Goal: Task Accomplishment & Management: Manage account settings

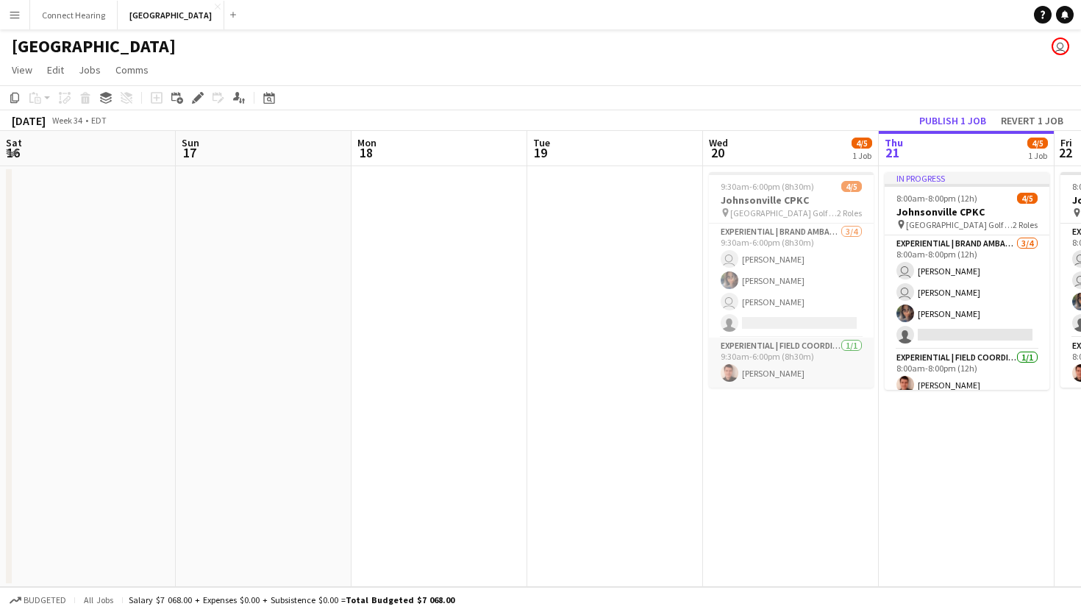
scroll to position [0, 554]
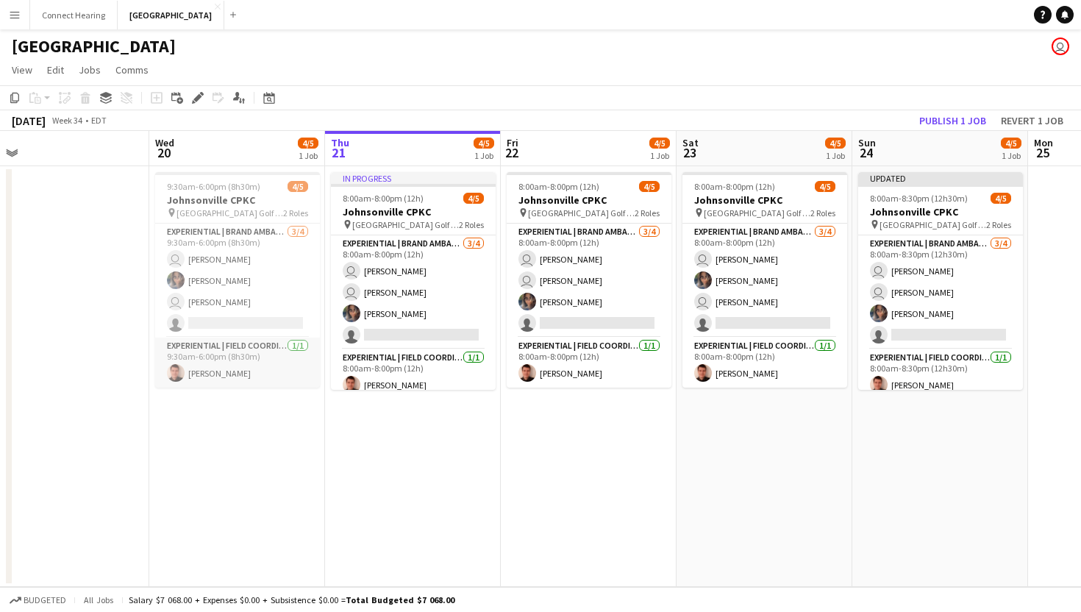
click at [218, 356] on app-card-role "Experiential | Field Coordinator [DATE] 9:30am-6:00pm (8h30m) [PERSON_NAME]" at bounding box center [237, 363] width 165 height 50
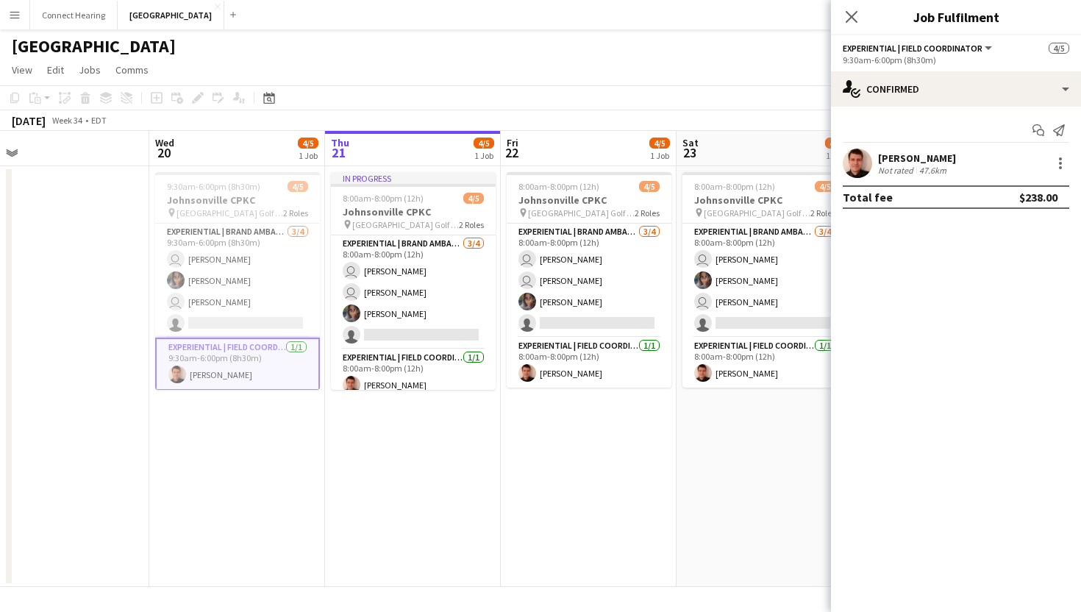
click at [1023, 174] on div "[PERSON_NAME] Not rated 47.6km" at bounding box center [956, 163] width 250 height 29
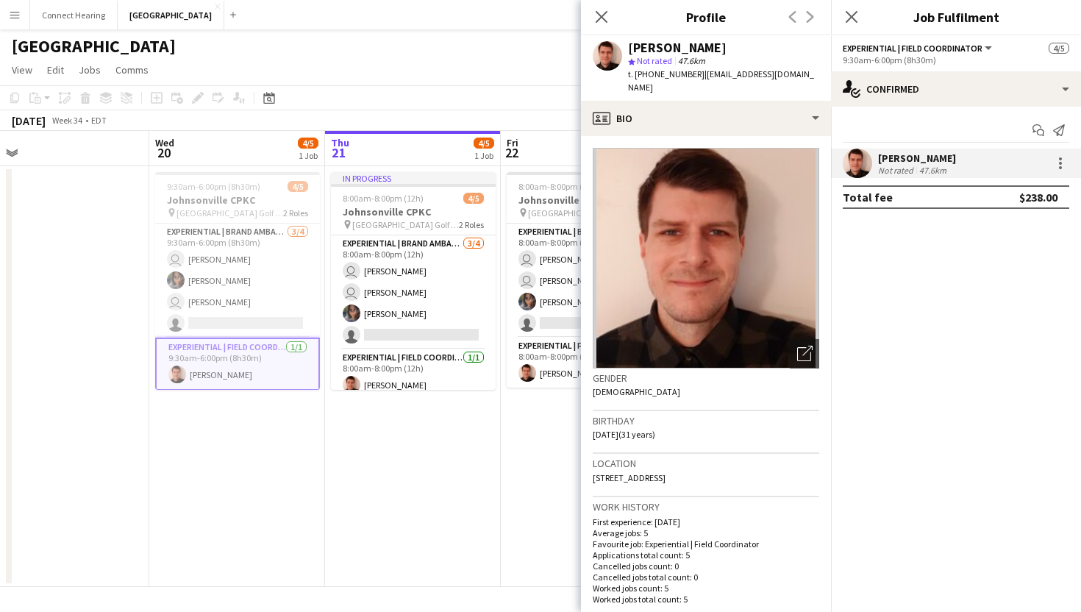
click at [1035, 163] on div "[PERSON_NAME] Not rated 47.6km" at bounding box center [956, 163] width 250 height 29
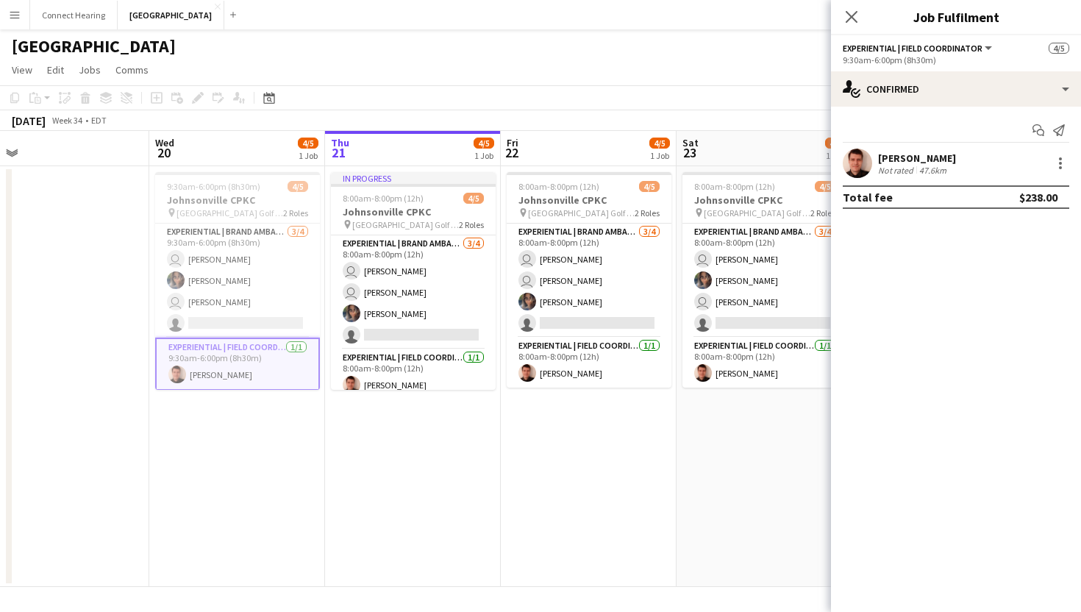
click at [1029, 202] on div "$238.00" at bounding box center [1039, 197] width 38 height 15
click at [201, 97] on div "Add job Add linked Job Edit Edit linked Job Applicants" at bounding box center [191, 98] width 113 height 18
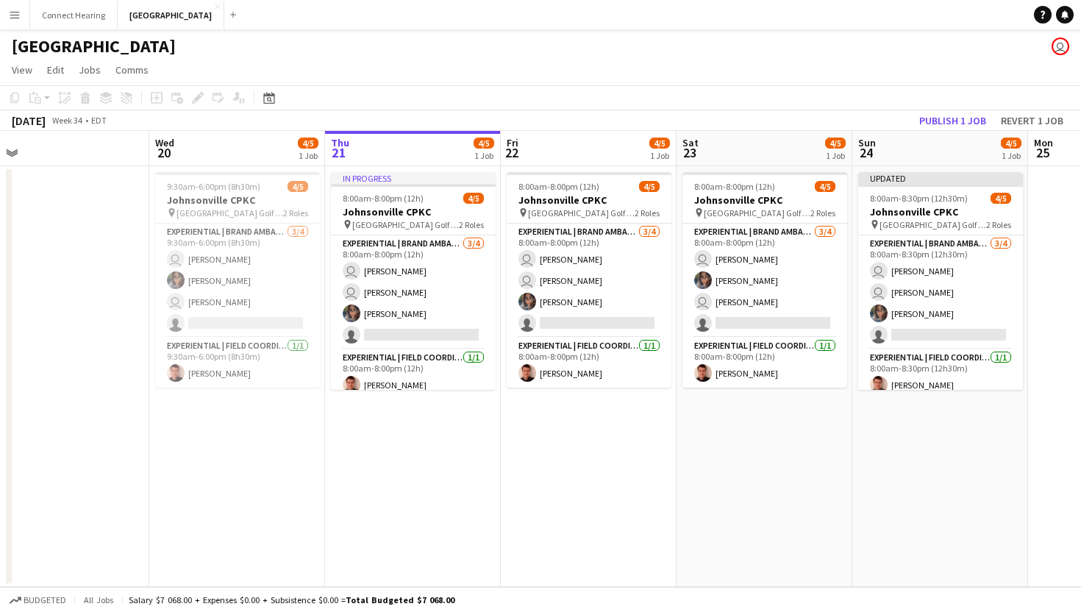
click at [196, 102] on div "Add job Add linked Job Edit Edit linked Job Applicants" at bounding box center [191, 98] width 113 height 18
click at [233, 196] on h3 "Johnsonville CPKC" at bounding box center [237, 199] width 165 height 13
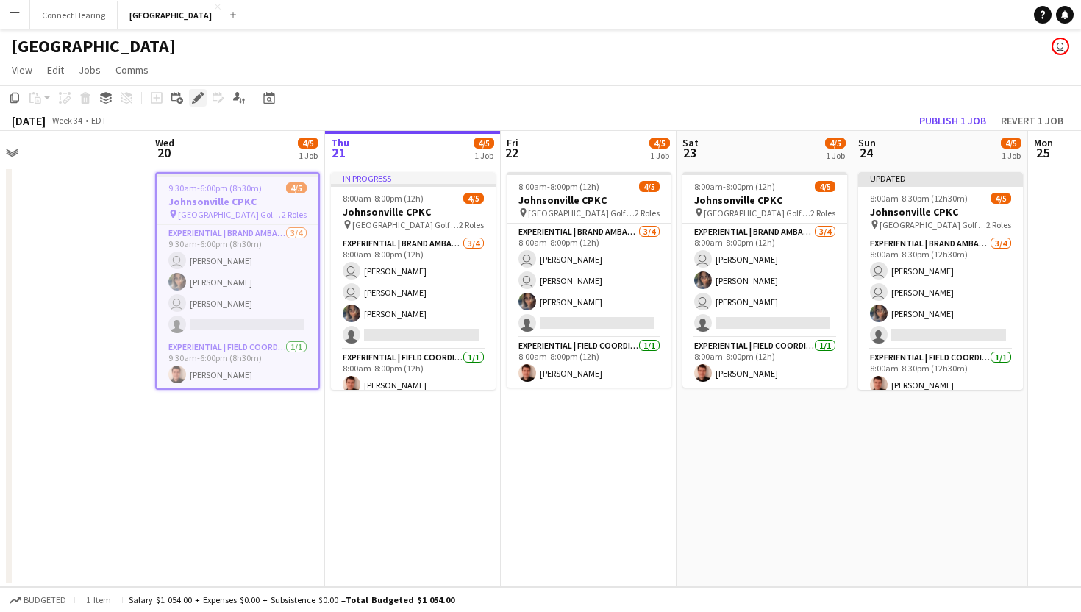
click at [195, 102] on icon at bounding box center [194, 102] width 4 height 4
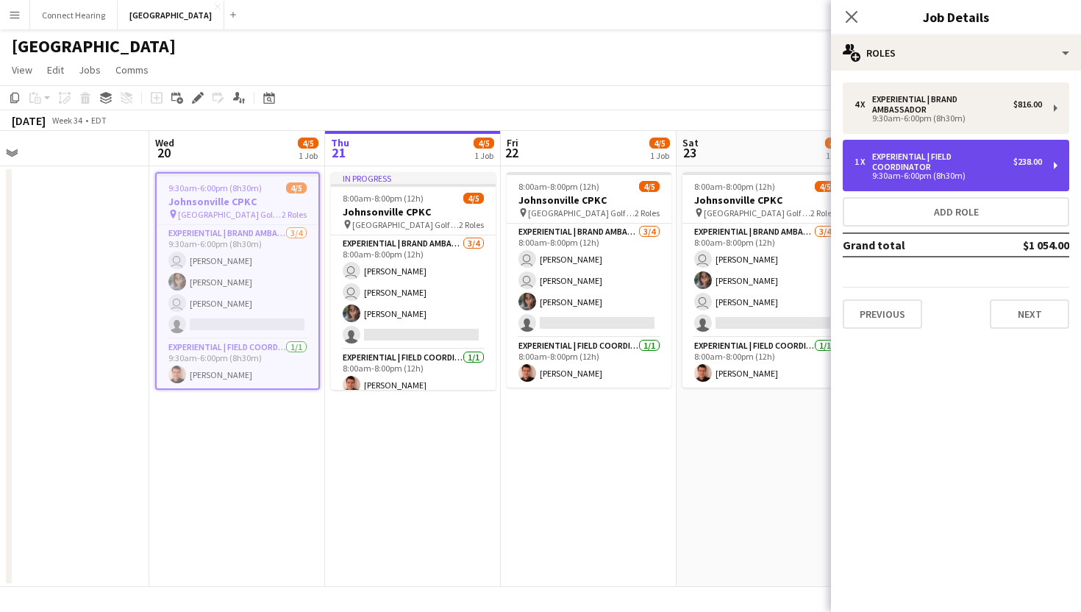
click at [1000, 190] on div "1 x Experiential | Field Coordinator $238.00 9:30am-6:00pm (8h30m)" at bounding box center [956, 165] width 227 height 51
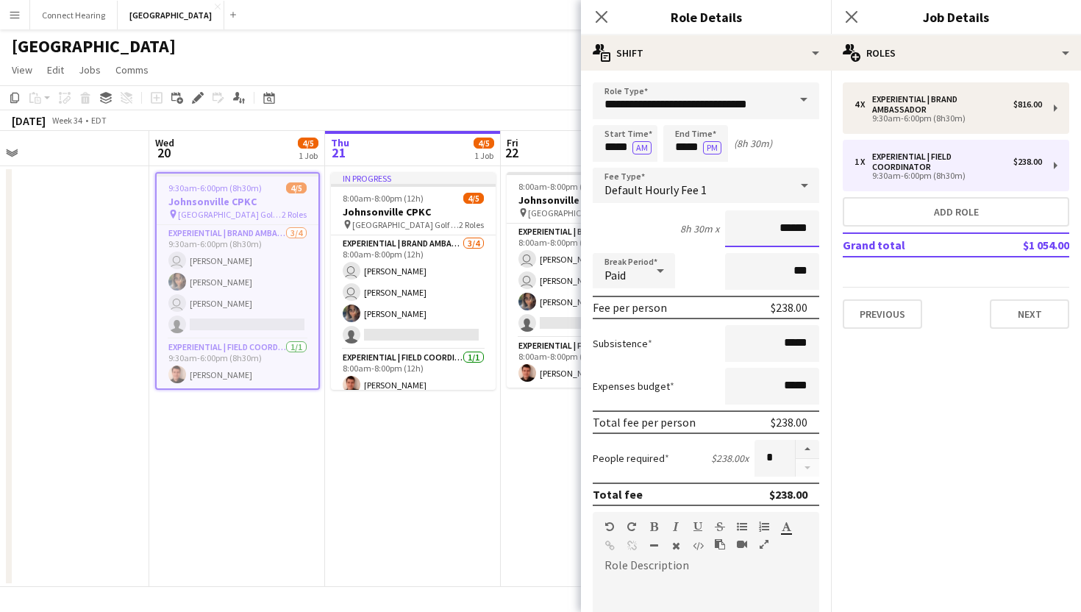
click at [772, 236] on input "******" at bounding box center [772, 228] width 94 height 37
click at [794, 227] on input "******" at bounding box center [772, 228] width 94 height 37
type input "**"
type input "***"
click at [959, 442] on mat-expansion-panel "pencil3 General details 4 x Experiential | Brand Ambassador $816.00 9:30am-6:00…" at bounding box center [956, 341] width 250 height 541
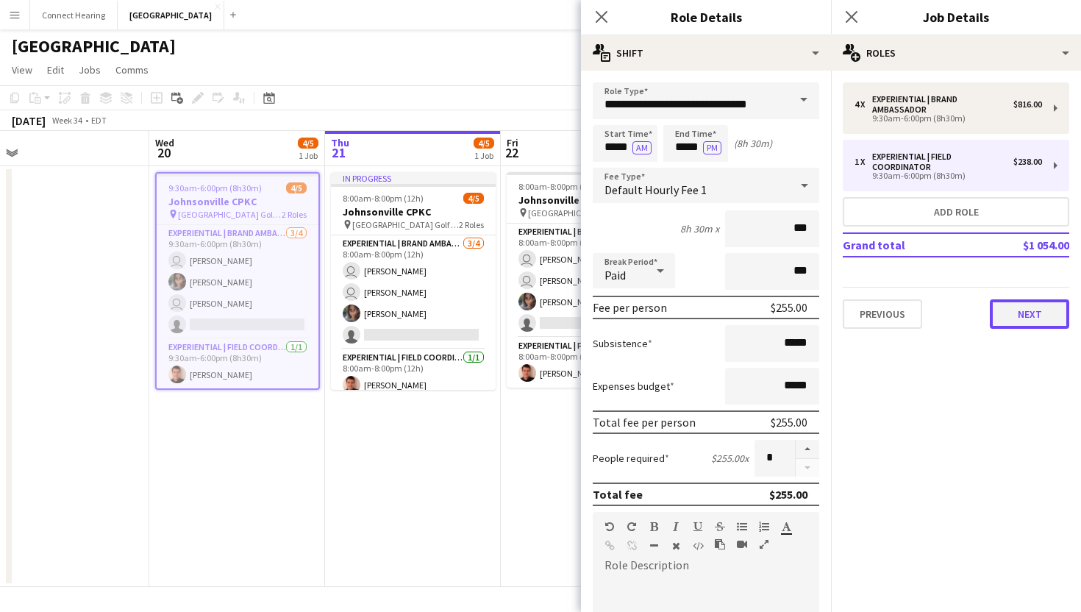
click at [1031, 312] on button "Next" at bounding box center [1029, 313] width 79 height 29
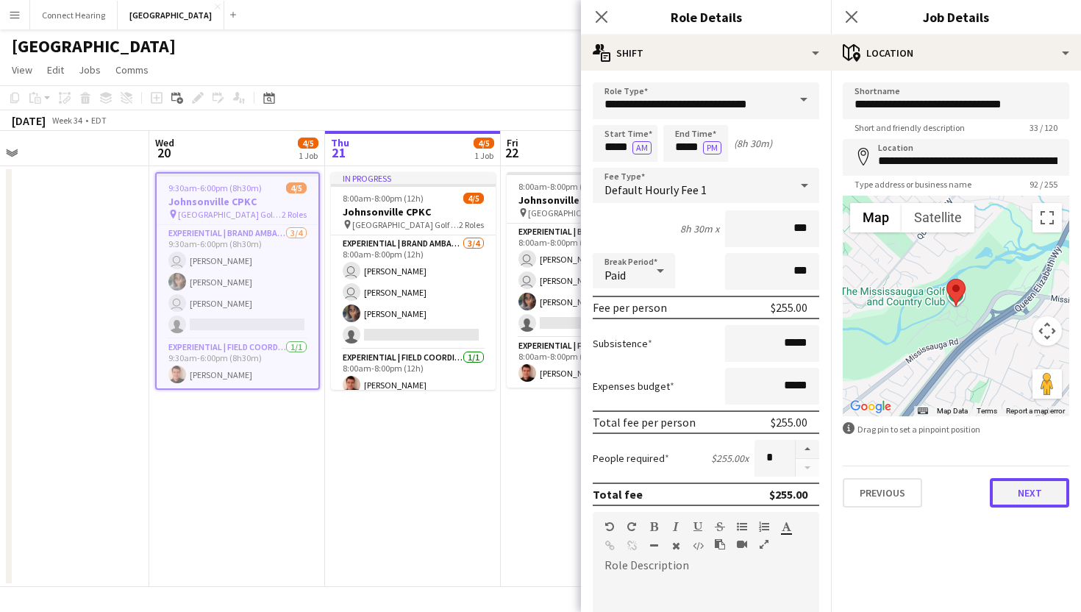
click at [1041, 490] on button "Next" at bounding box center [1029, 492] width 79 height 29
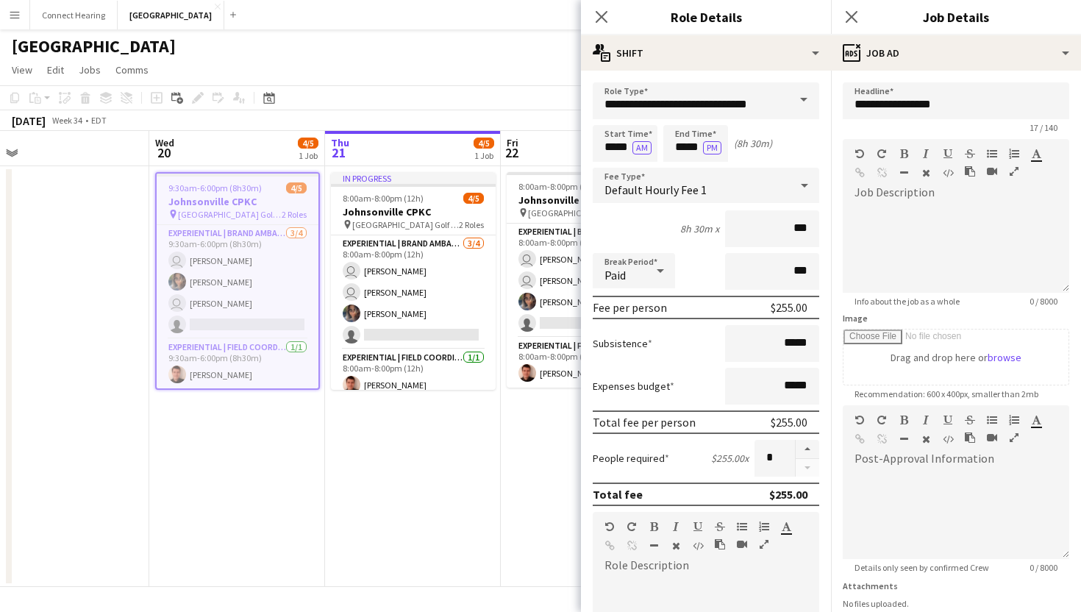
scroll to position [115, 0]
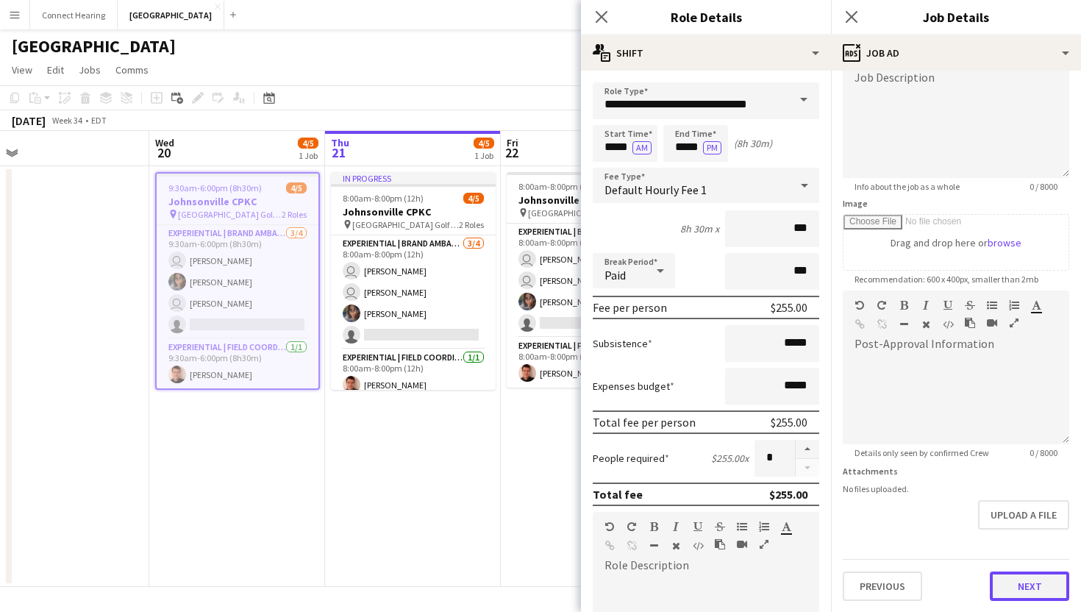
click at [1015, 593] on button "Next" at bounding box center [1029, 586] width 79 height 29
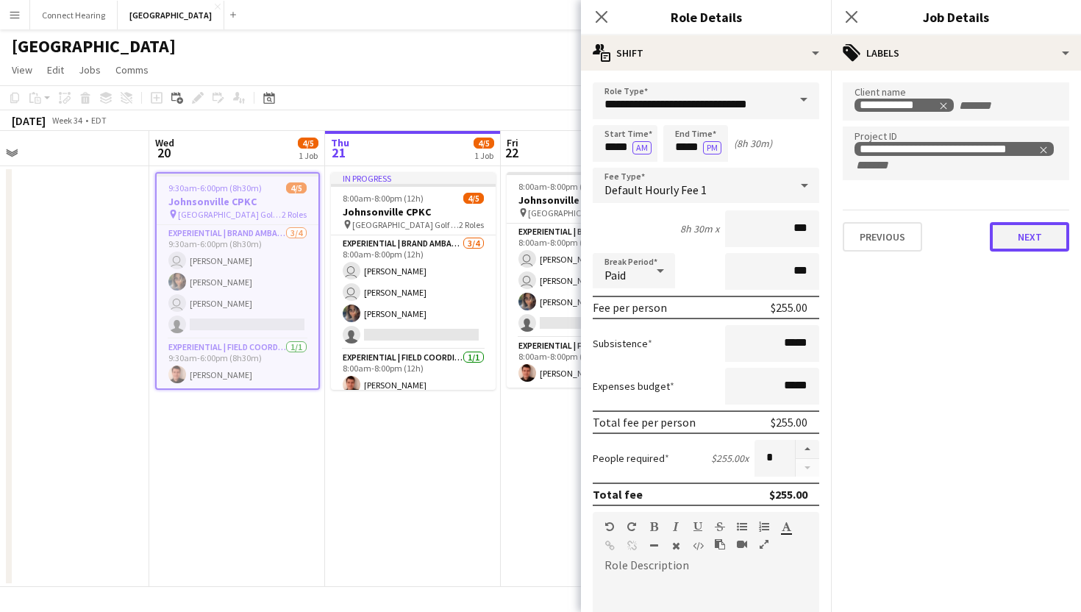
click at [1015, 238] on button "Next" at bounding box center [1029, 236] width 79 height 29
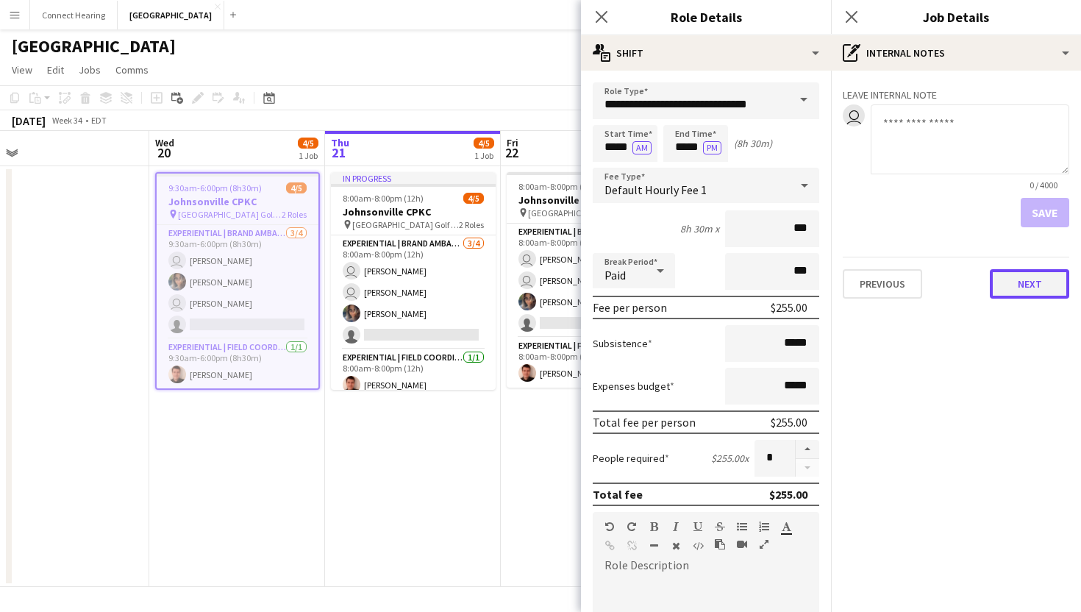
click at [1028, 281] on button "Next" at bounding box center [1029, 283] width 79 height 29
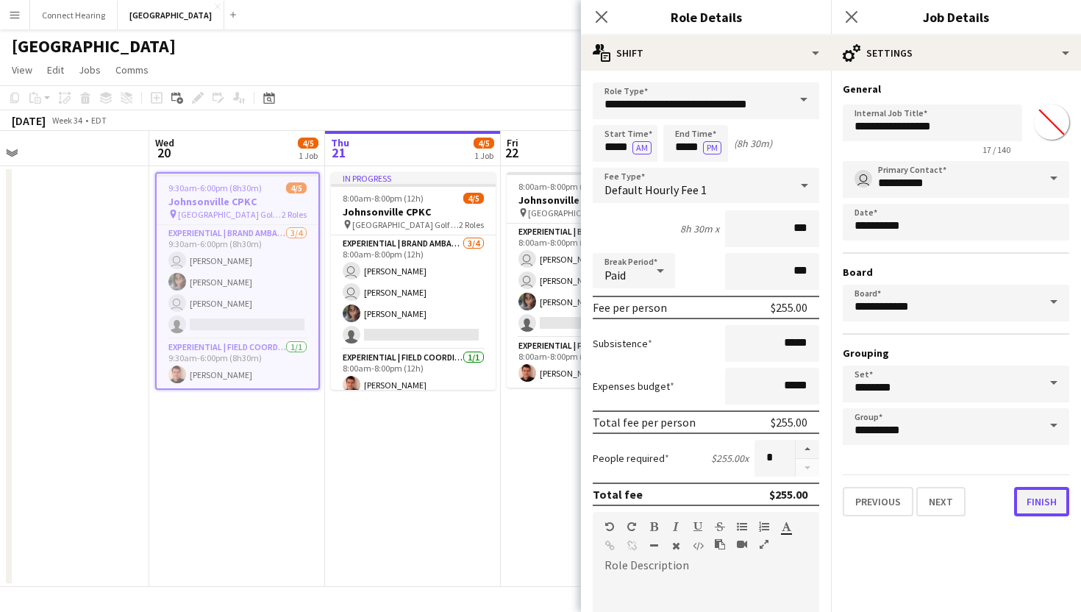
click at [1032, 500] on button "Finish" at bounding box center [1041, 501] width 55 height 29
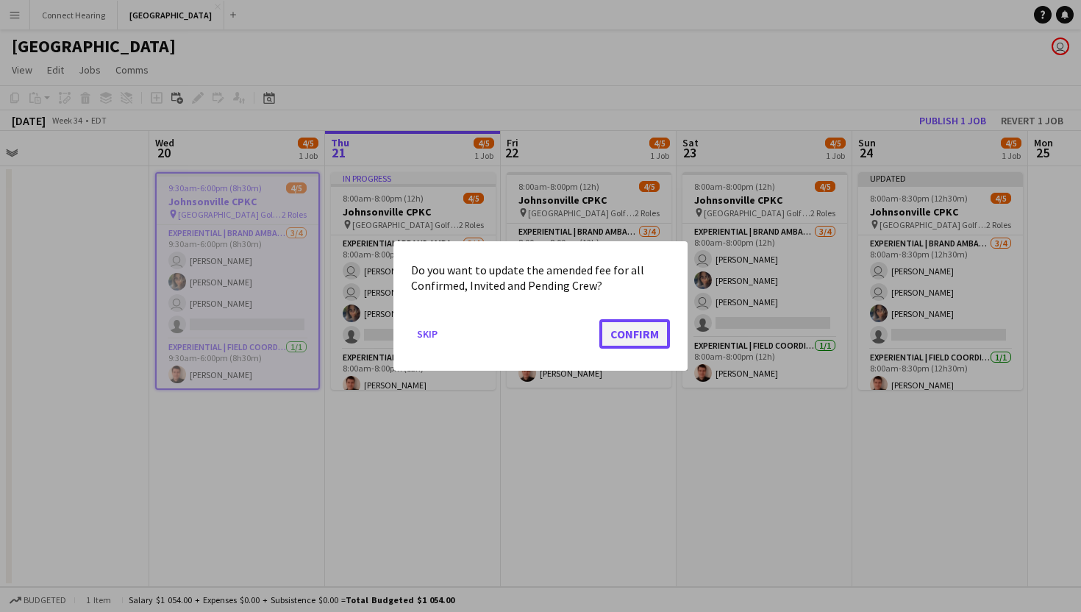
click at [638, 335] on button "Confirm" at bounding box center [635, 333] width 71 height 29
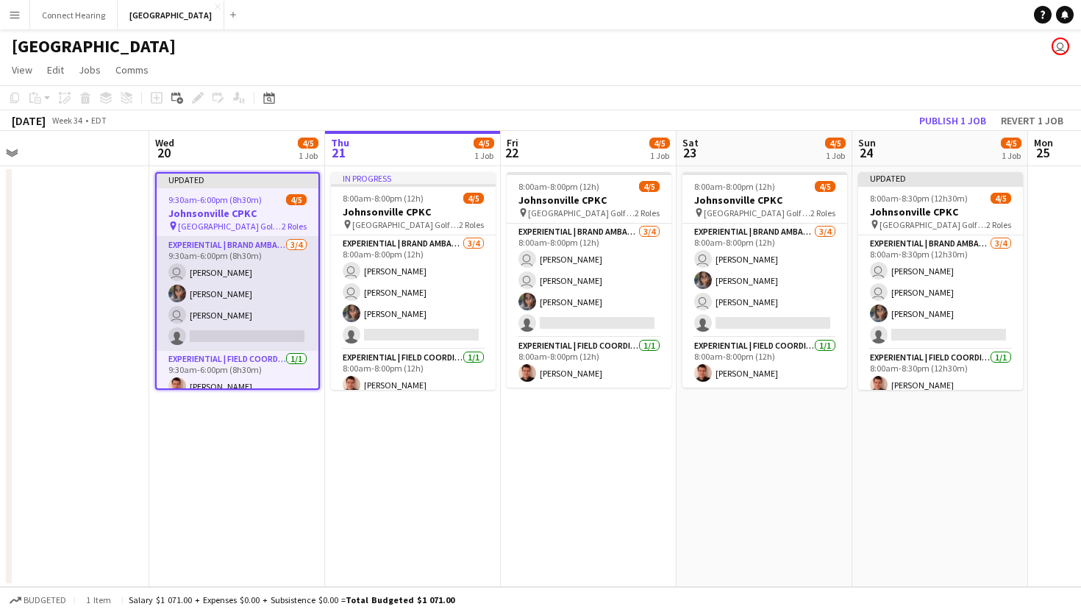
click at [261, 260] on app-card-role "Experiential | Brand Ambassador [DATE] 9:30am-6:00pm (8h30m) user [PERSON_NAME]…" at bounding box center [238, 294] width 162 height 114
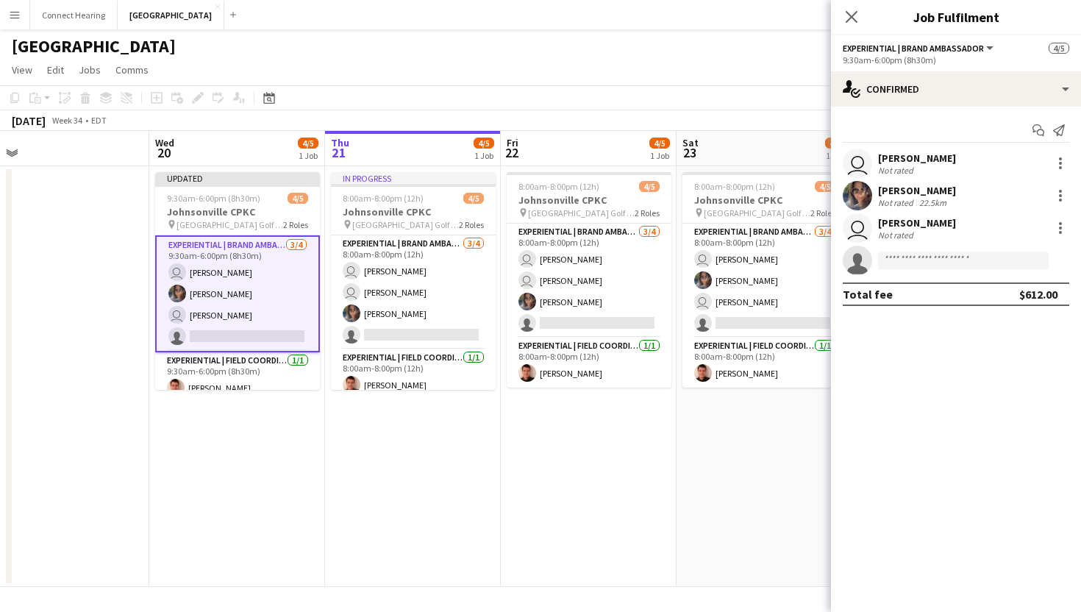
click at [200, 100] on div "Add job Add linked Job Edit Edit linked Job Applicants" at bounding box center [191, 98] width 113 height 18
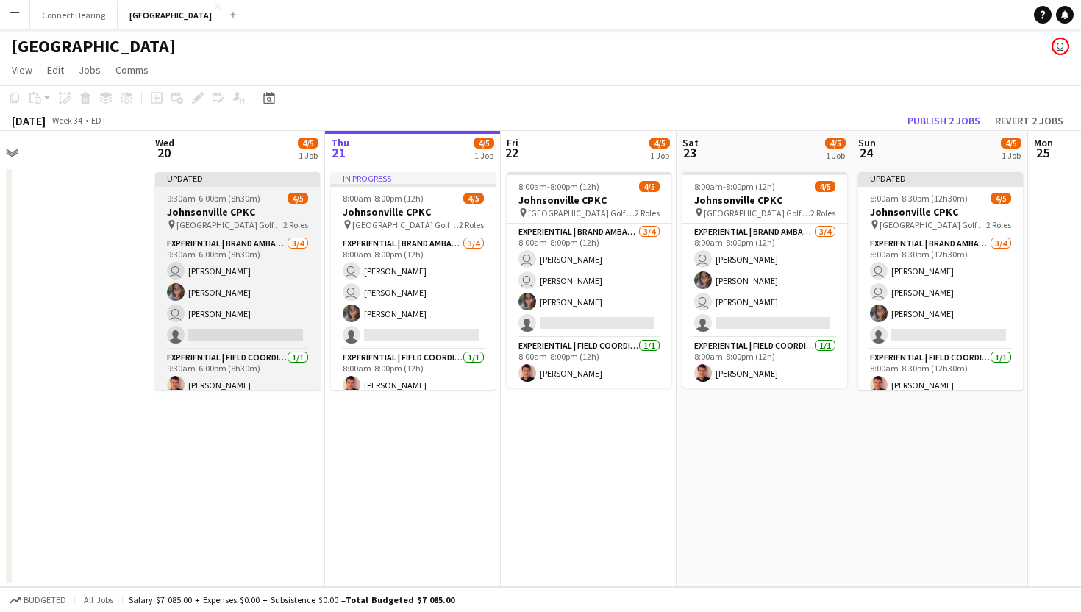
click at [224, 205] on h3 "Johnsonville CPKC" at bounding box center [237, 211] width 165 height 13
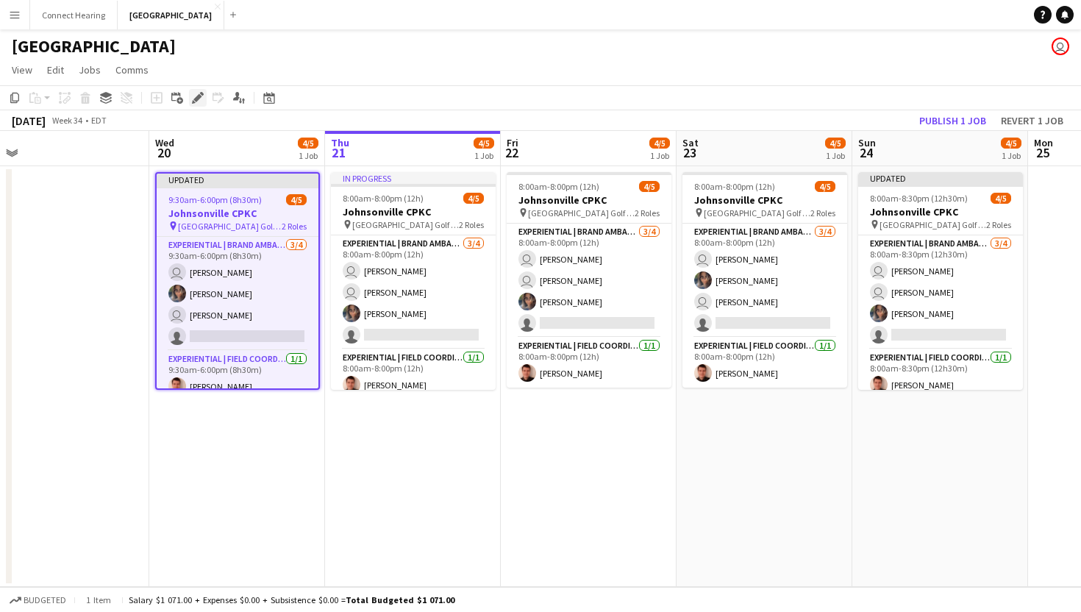
click at [195, 102] on icon "Edit" at bounding box center [198, 98] width 12 height 12
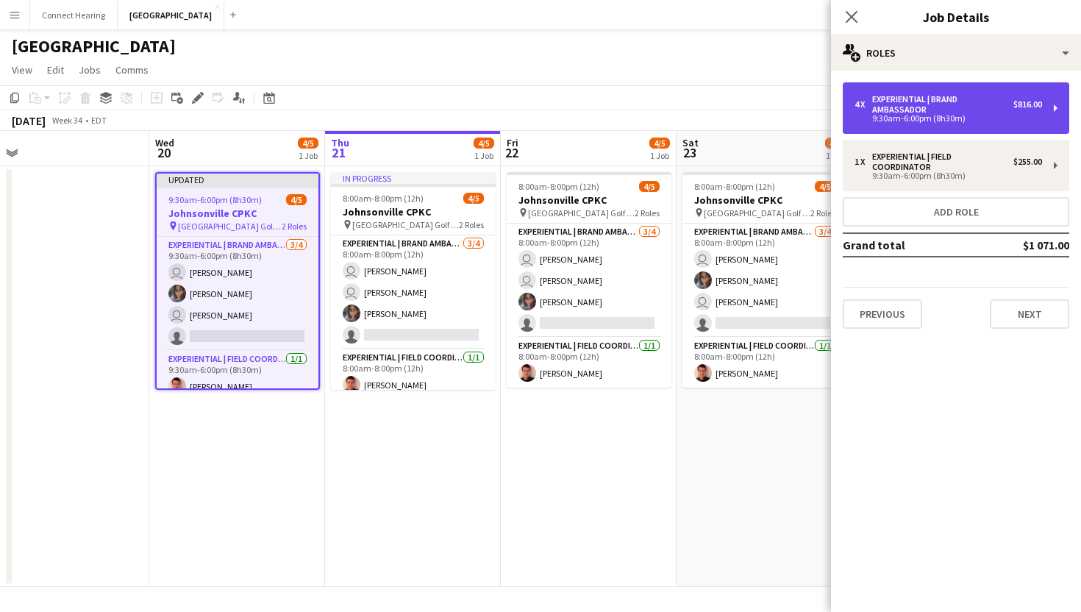
click at [986, 113] on div "Experiential | Brand Ambassador" at bounding box center [942, 104] width 141 height 21
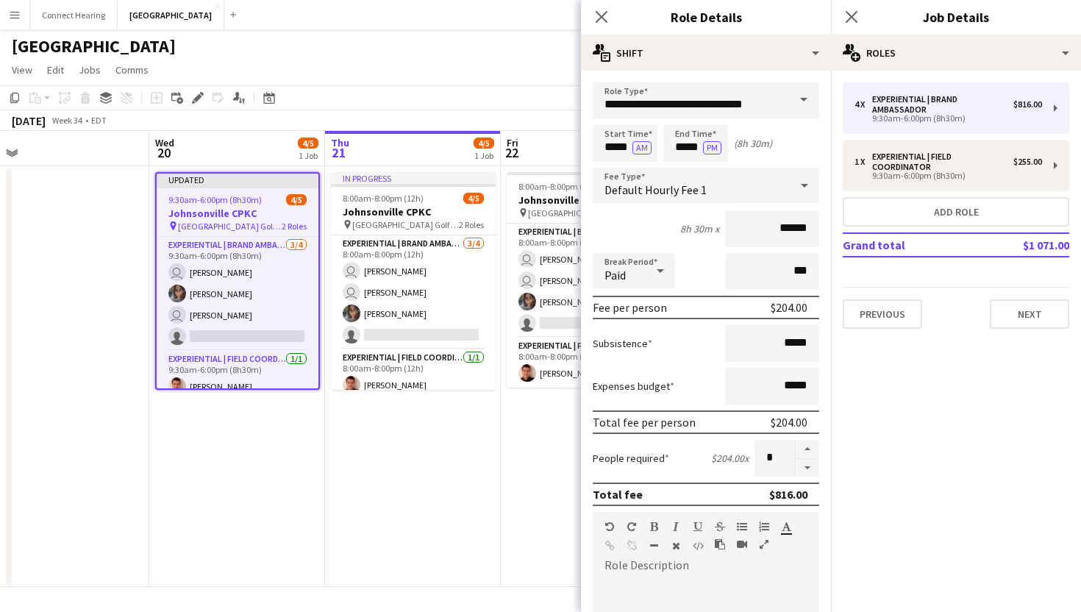
click at [436, 414] on app-date-cell "In progress 8:00am-8:00pm (12h) 4/5 Johnsonville CPKC pin Mississauga Golf and …" at bounding box center [413, 376] width 176 height 421
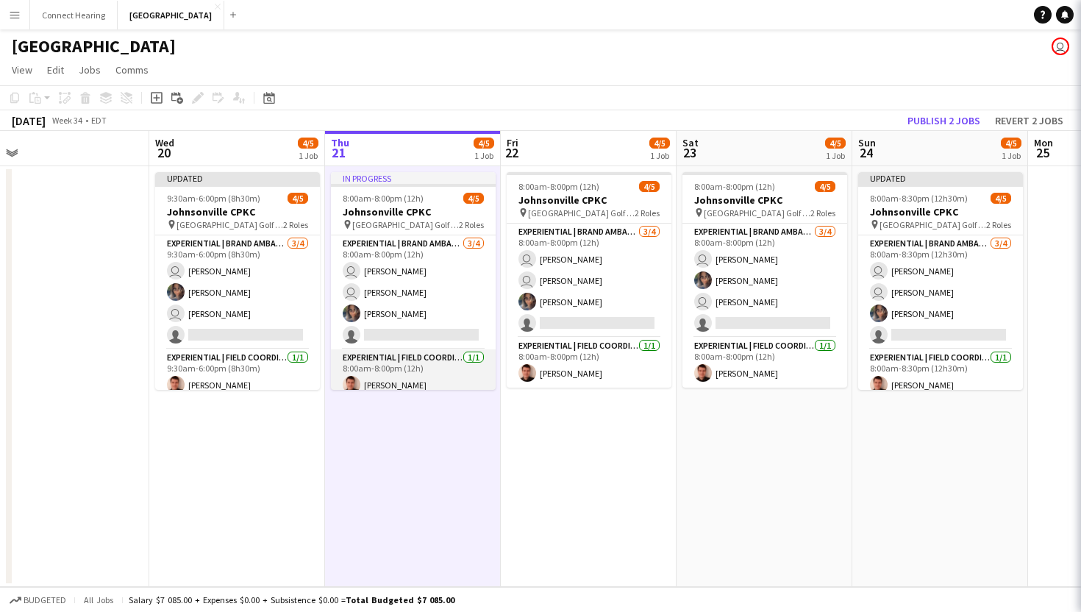
click at [429, 383] on app-card-role "Experiential | Field Coordinator [DATE] 8:00am-8:00pm (12h) [PERSON_NAME]" at bounding box center [413, 374] width 165 height 50
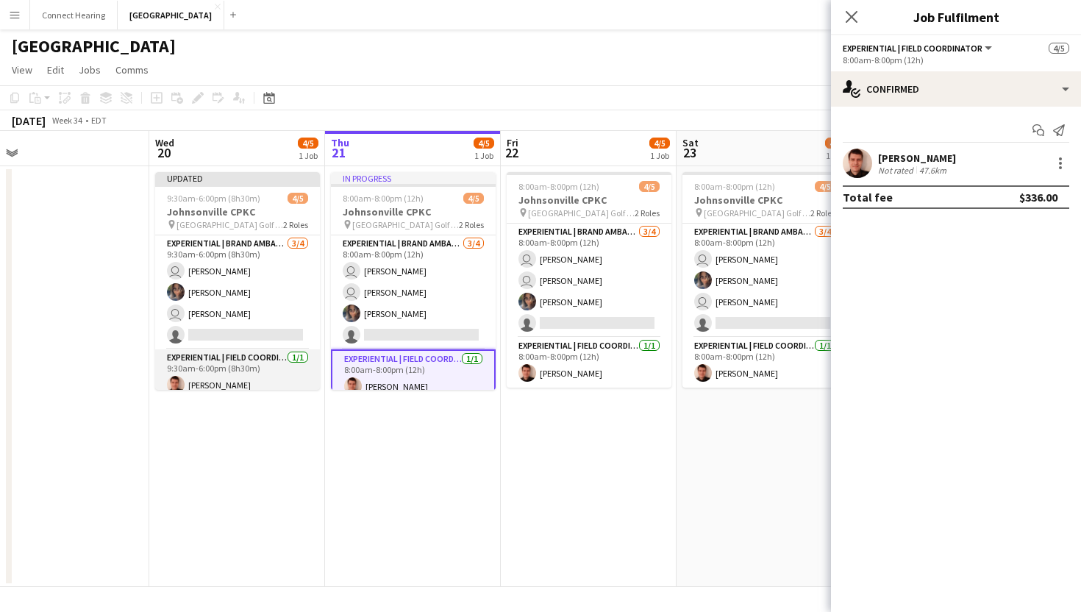
click at [272, 374] on app-card-role "Experiential | Field Coordinator [DATE] 9:30am-6:00pm (8h30m) [PERSON_NAME]" at bounding box center [237, 374] width 165 height 50
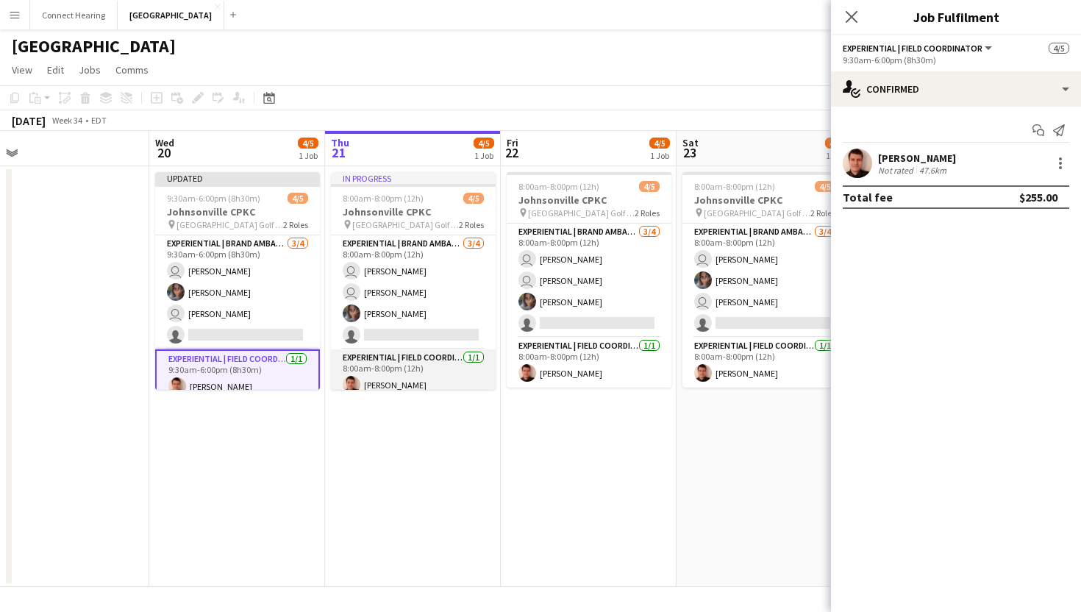
click at [356, 366] on app-card-role "Experiential | Field Coordinator [DATE] 8:00am-8:00pm (12h) [PERSON_NAME]" at bounding box center [413, 374] width 165 height 50
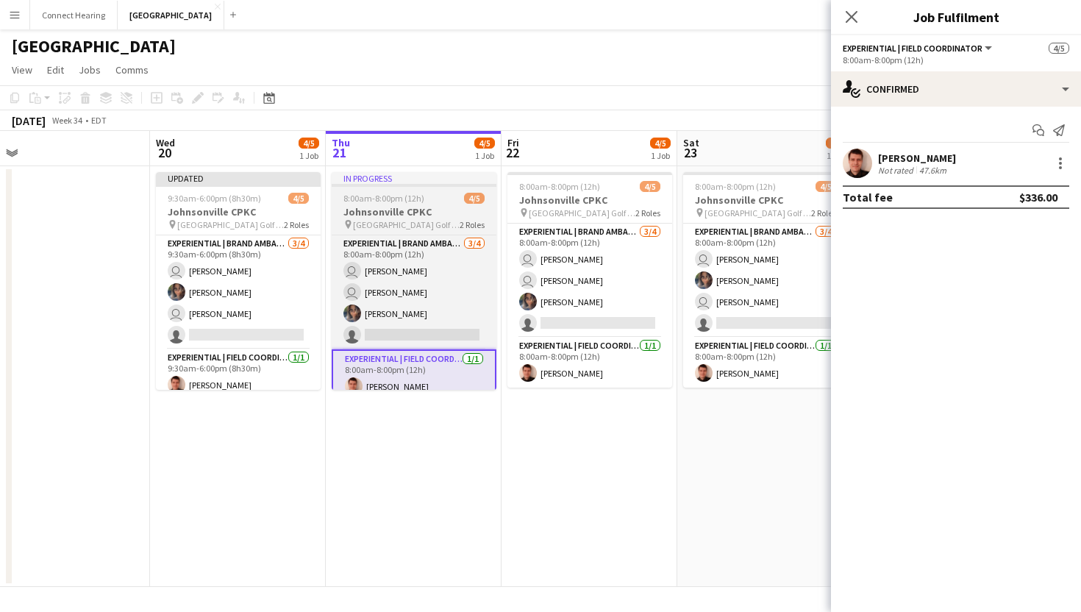
click at [371, 205] on h3 "Johnsonville CPKC" at bounding box center [414, 211] width 165 height 13
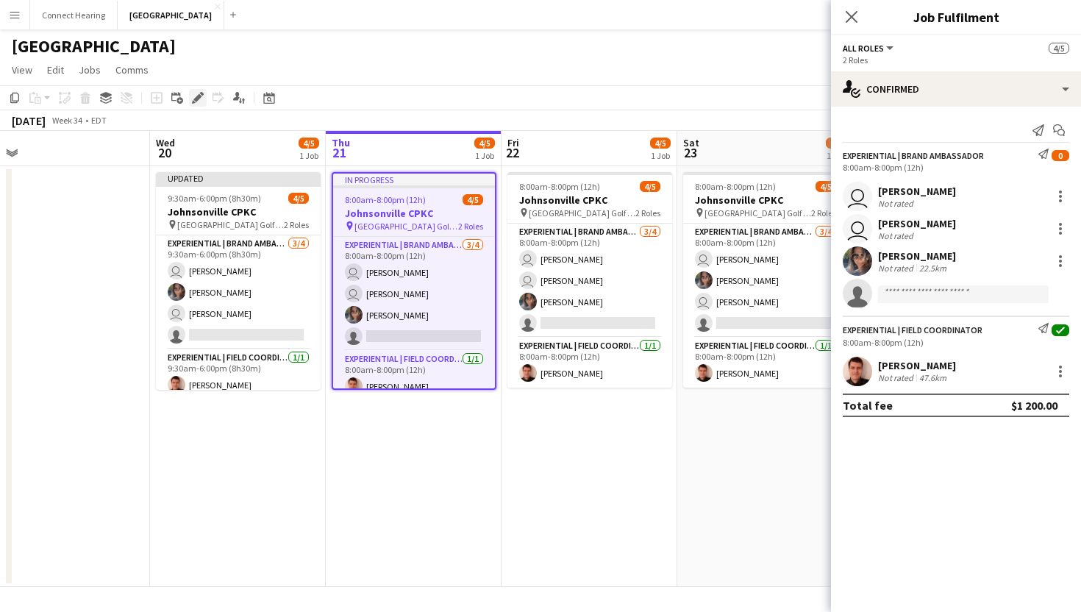
click at [197, 101] on icon at bounding box center [197, 98] width 8 height 8
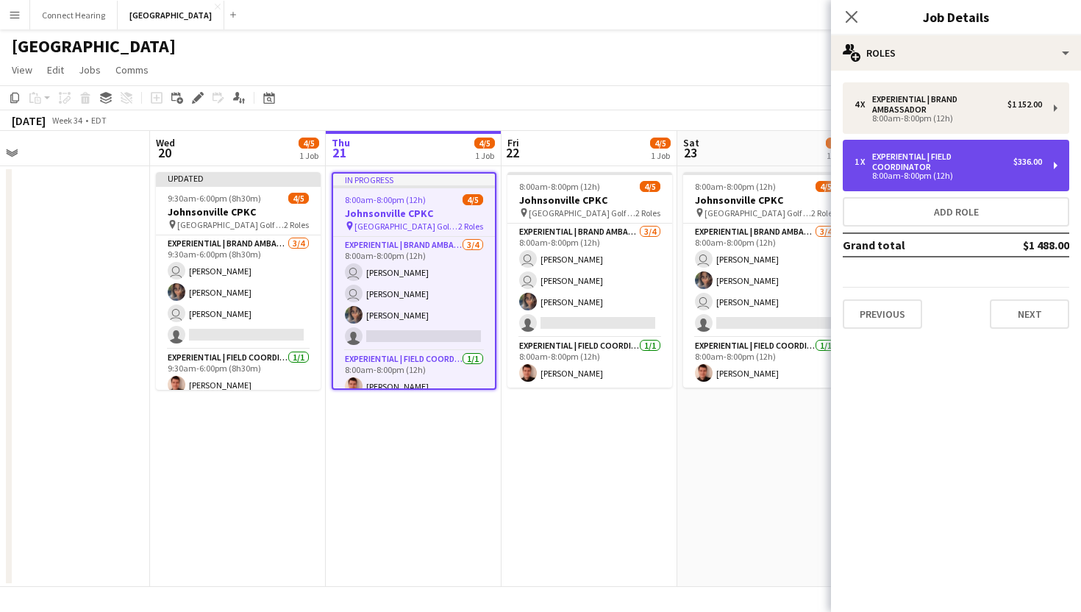
click at [983, 174] on div "8:00am-8:00pm (12h)" at bounding box center [949, 175] width 188 height 7
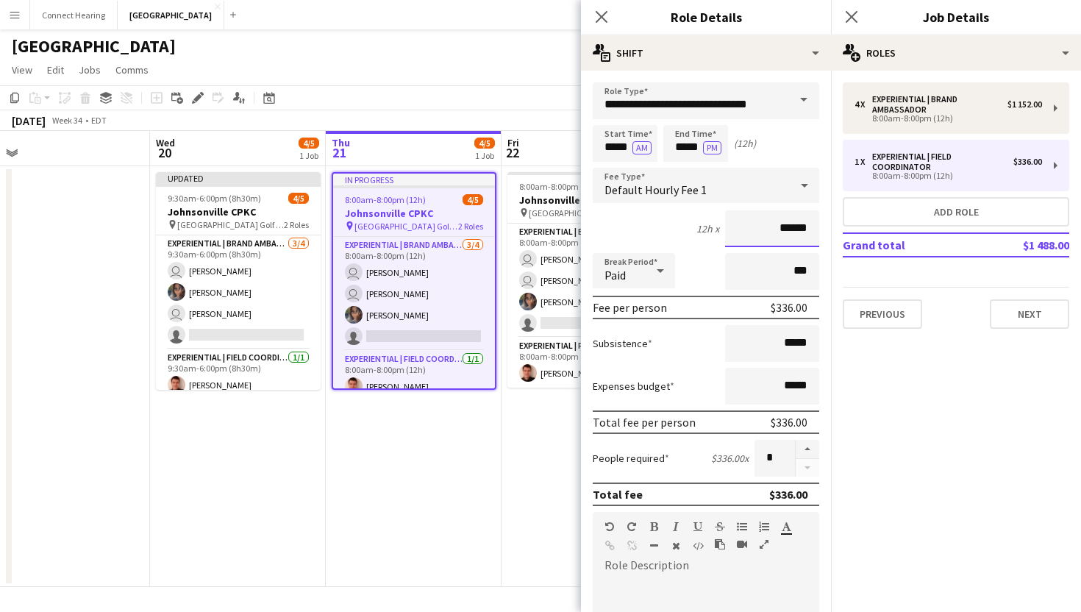
click at [792, 230] on input "******" at bounding box center [772, 228] width 94 height 37
type input "**"
type input "***"
click at [1036, 314] on button "Next" at bounding box center [1029, 313] width 79 height 29
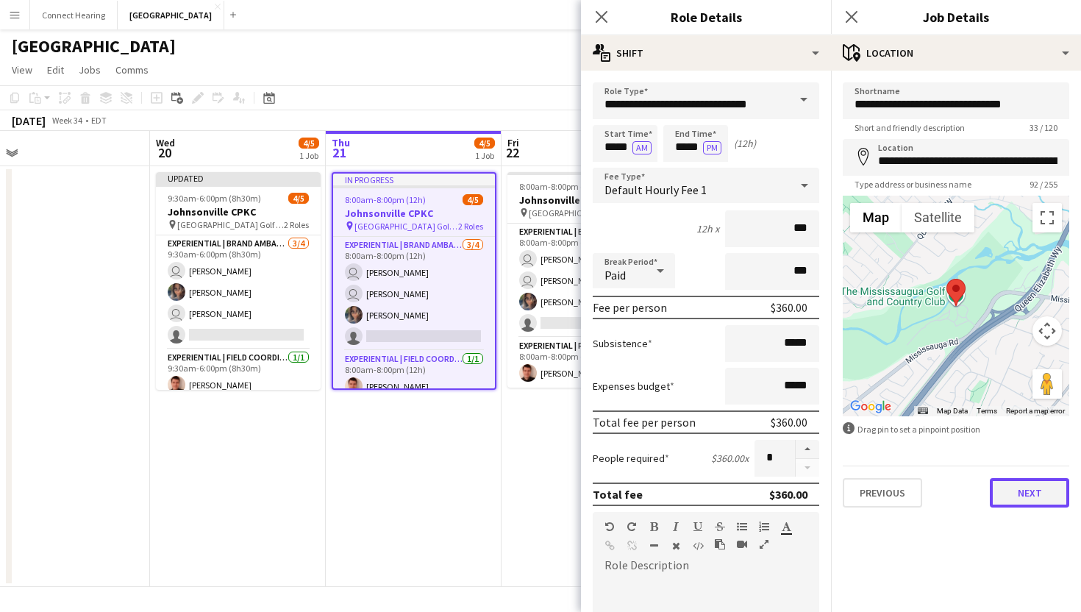
click at [1002, 496] on button "Next" at bounding box center [1029, 492] width 79 height 29
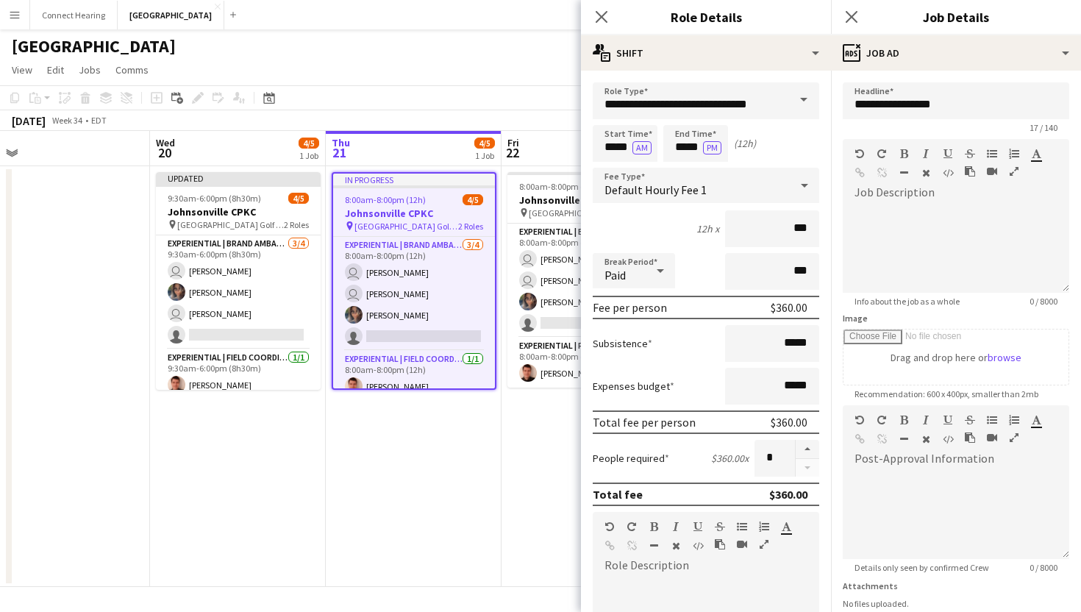
scroll to position [115, 0]
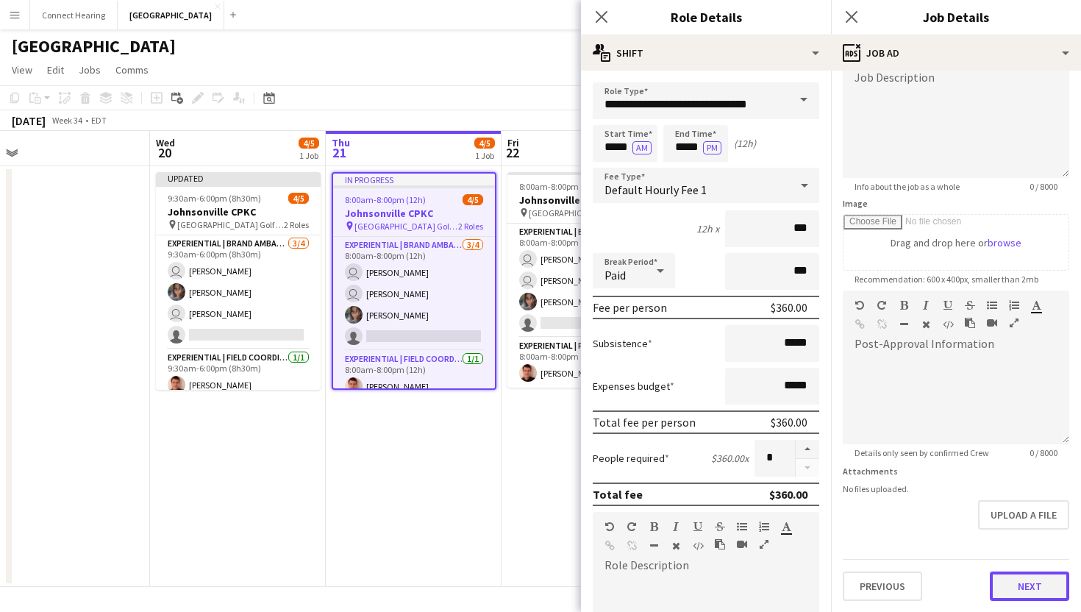
click at [1023, 594] on button "Next" at bounding box center [1029, 586] width 79 height 29
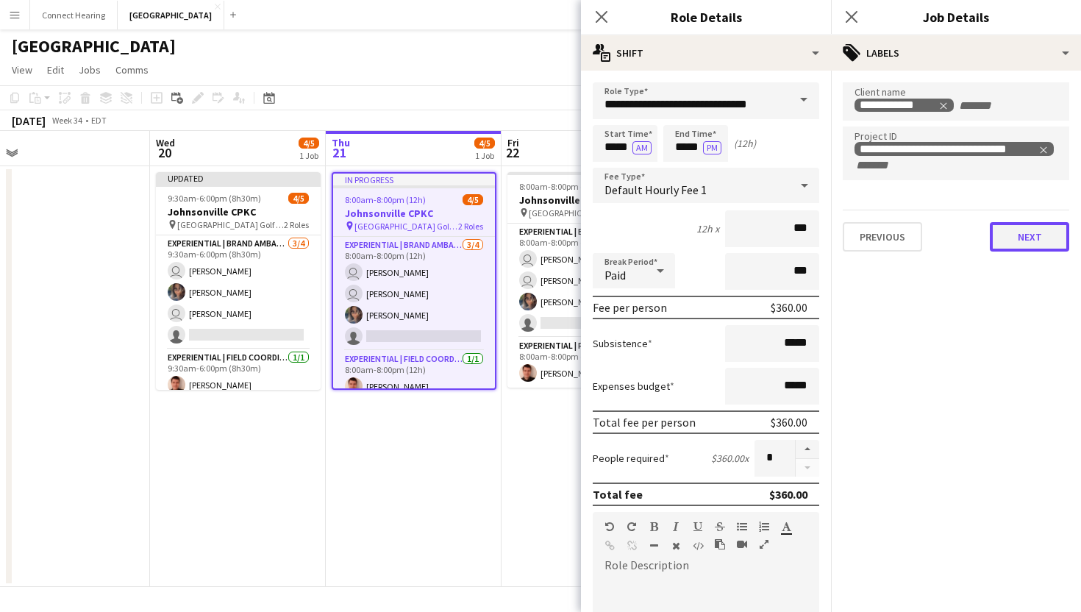
click at [1014, 230] on button "Next" at bounding box center [1029, 236] width 79 height 29
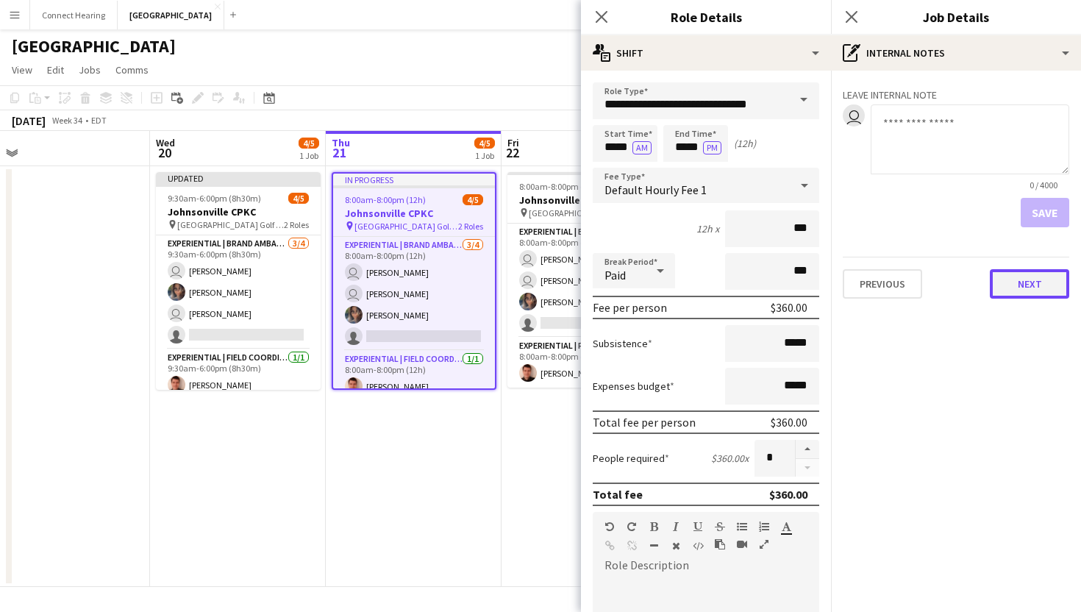
click at [1034, 298] on button "Next" at bounding box center [1029, 283] width 79 height 29
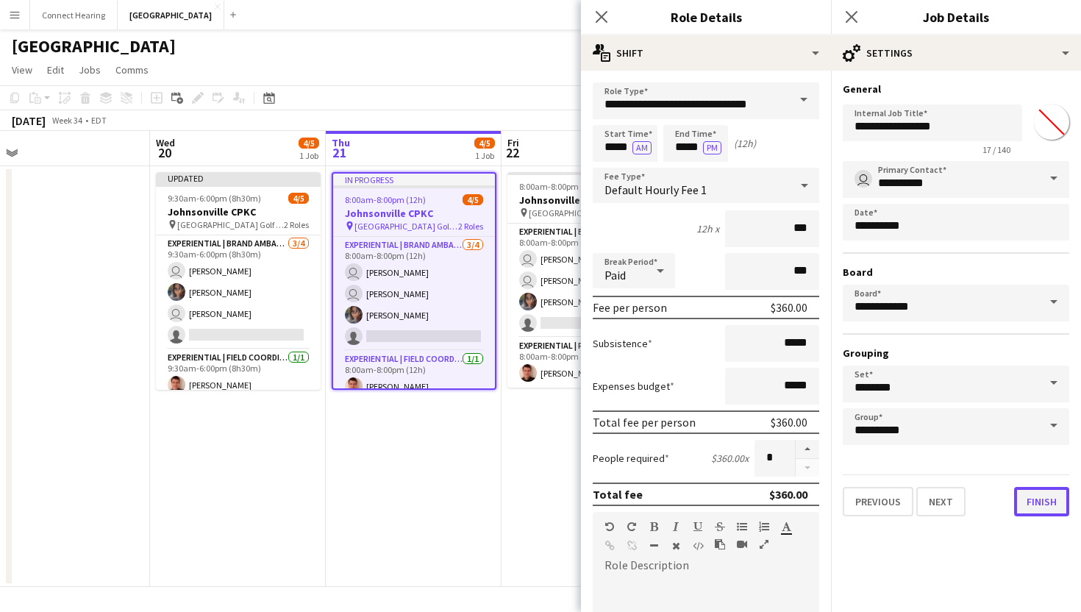
click at [1031, 505] on button "Finish" at bounding box center [1041, 501] width 55 height 29
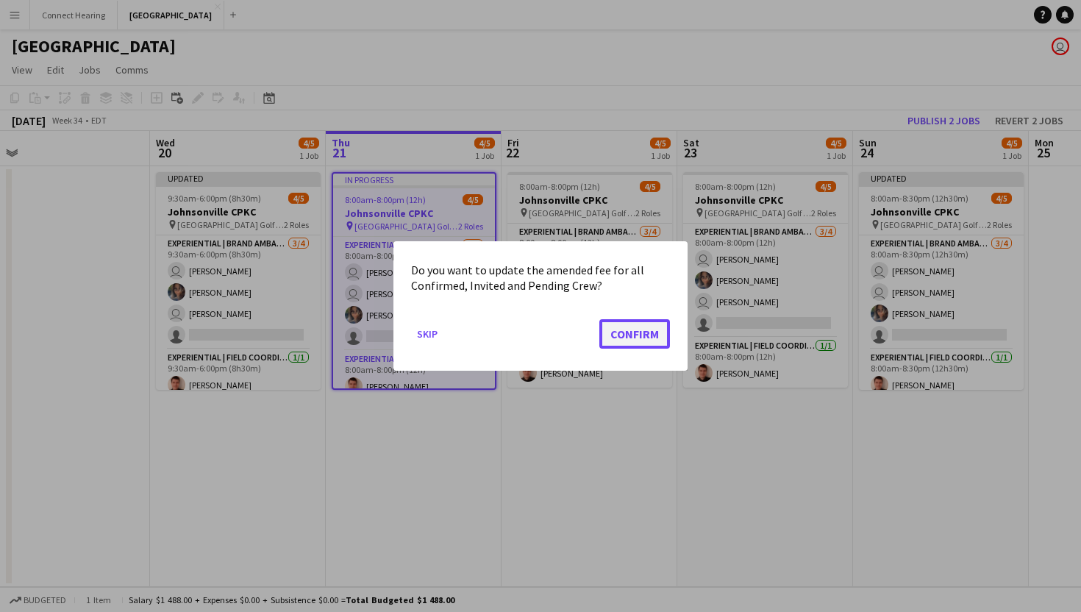
click at [629, 342] on button "Confirm" at bounding box center [635, 333] width 71 height 29
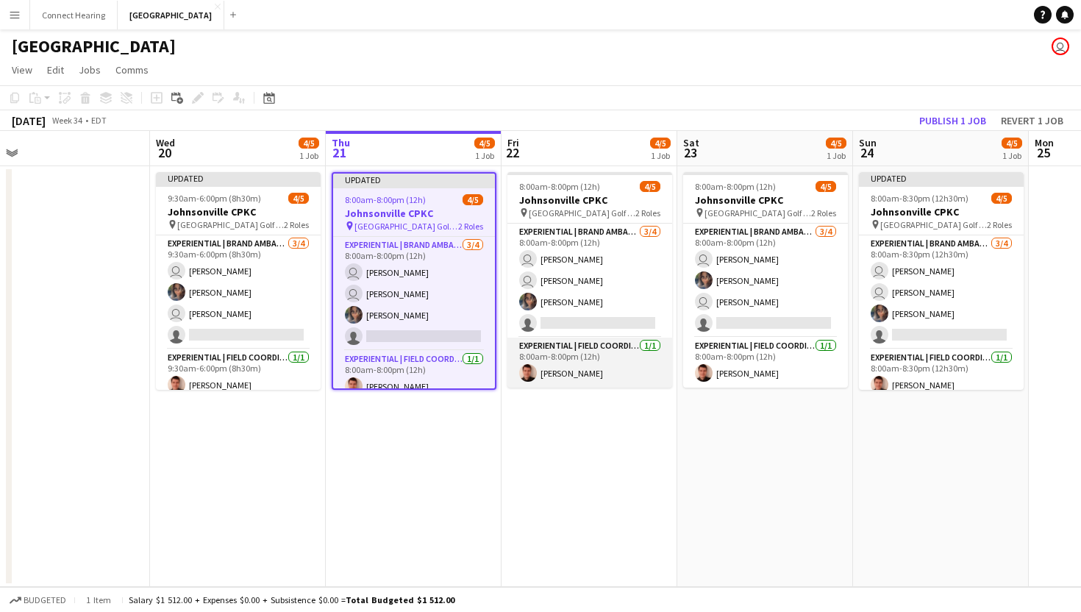
click at [591, 358] on app-card-role "Experiential | Field Coordinator [DATE] 8:00am-8:00pm (12h) [PERSON_NAME]" at bounding box center [590, 363] width 165 height 50
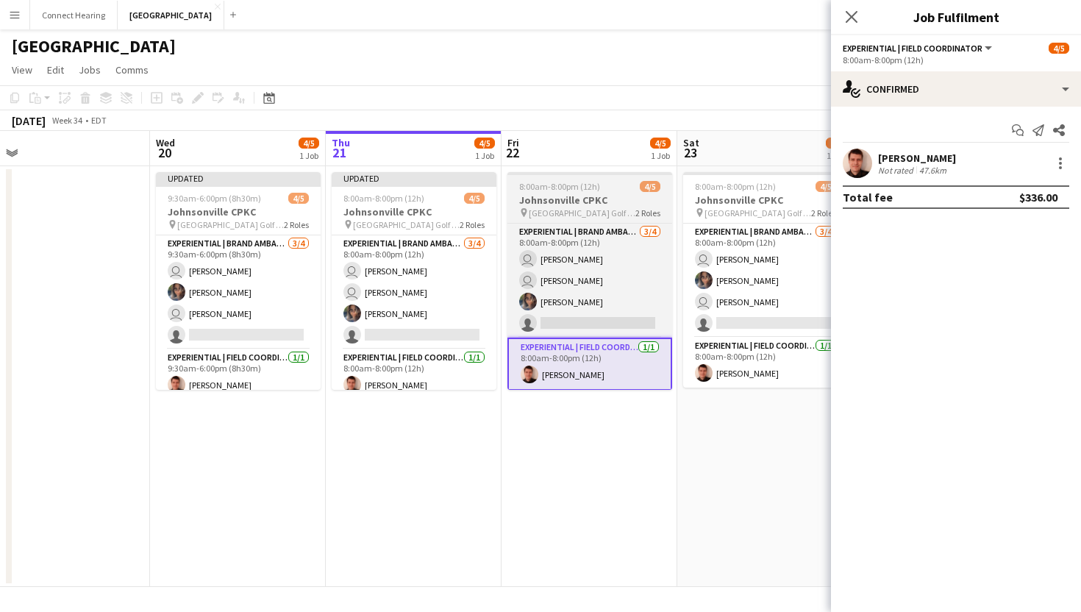
click at [513, 203] on h3 "Johnsonville CPKC" at bounding box center [590, 199] width 165 height 13
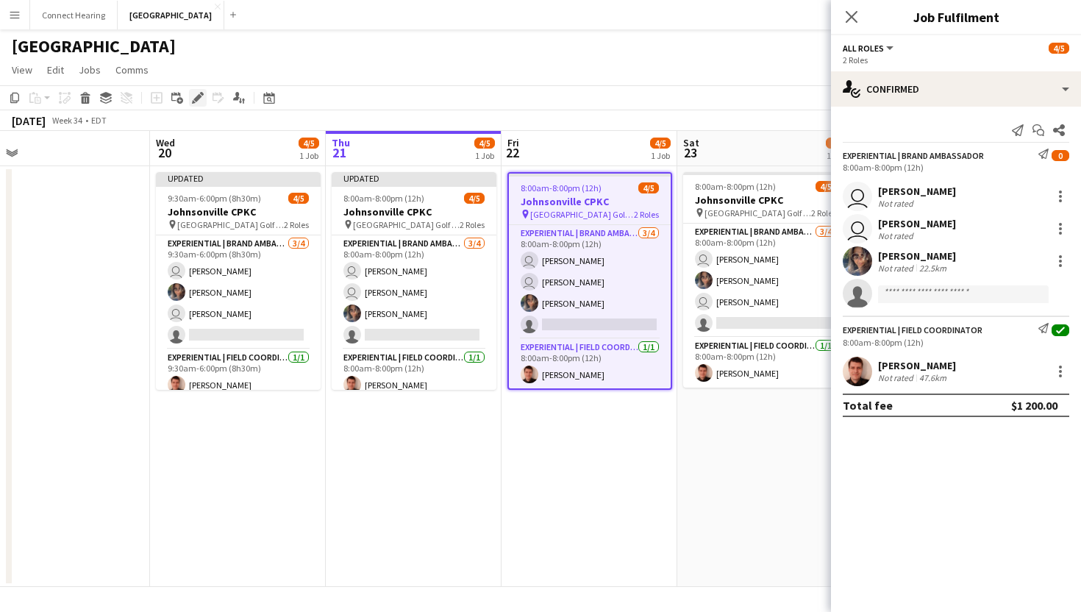
click at [193, 98] on icon "Edit" at bounding box center [198, 98] width 12 height 12
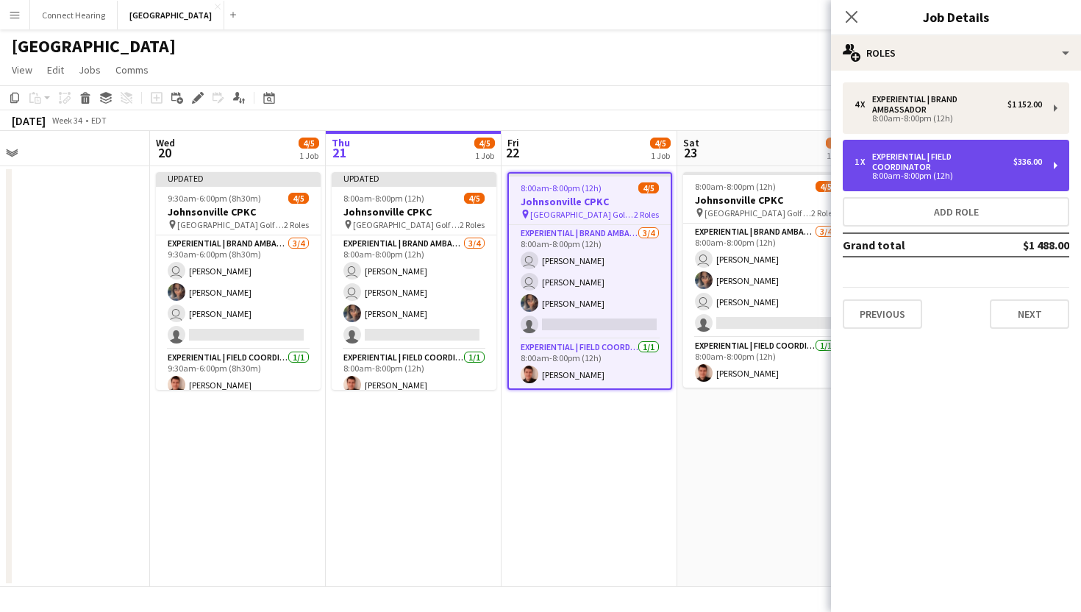
click at [976, 167] on div "Experiential | Field Coordinator" at bounding box center [942, 162] width 141 height 21
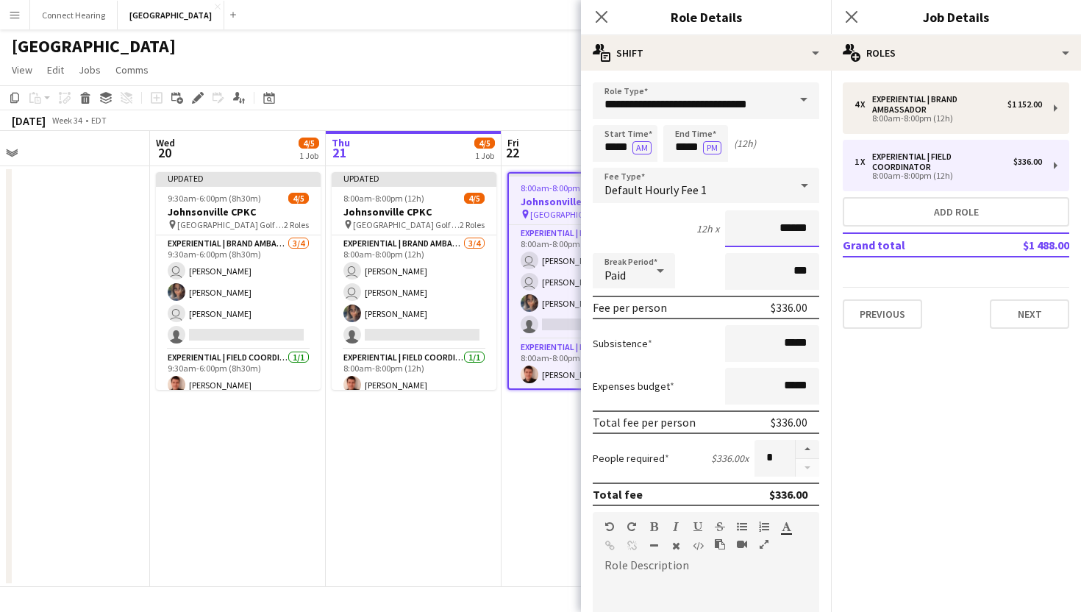
drag, startPoint x: 783, startPoint y: 226, endPoint x: 903, endPoint y: 232, distance: 120.1
click at [898, 230] on body "Menu Boards Boards Boards All jobs Status Workforce Workforce My Workforce Recr…" at bounding box center [540, 306] width 1081 height 612
type input "***"
click at [972, 404] on mat-expansion-panel "pencil3 General details 4 x Experiential | Brand Ambassador $1 152.00 8:00am-8:…" at bounding box center [956, 341] width 250 height 541
click at [1028, 316] on button "Next" at bounding box center [1029, 313] width 79 height 29
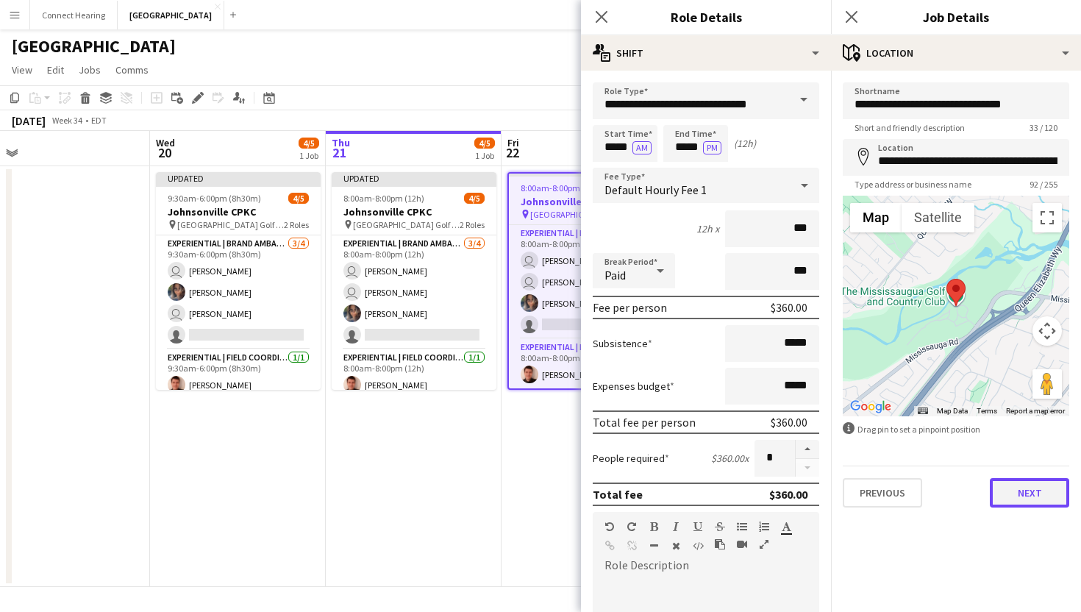
click at [1024, 497] on button "Next" at bounding box center [1029, 492] width 79 height 29
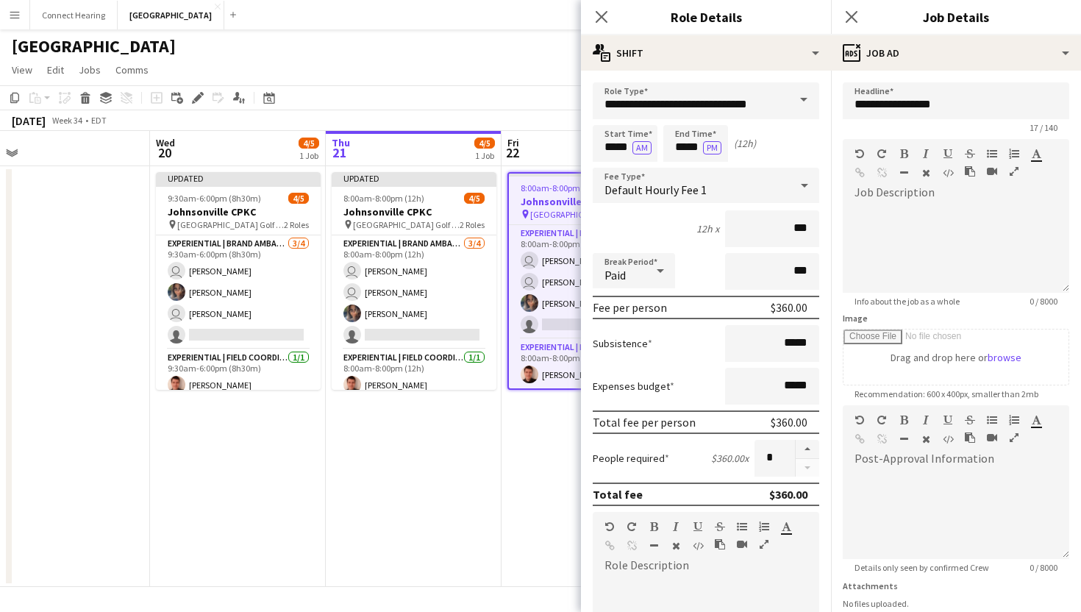
scroll to position [115, 0]
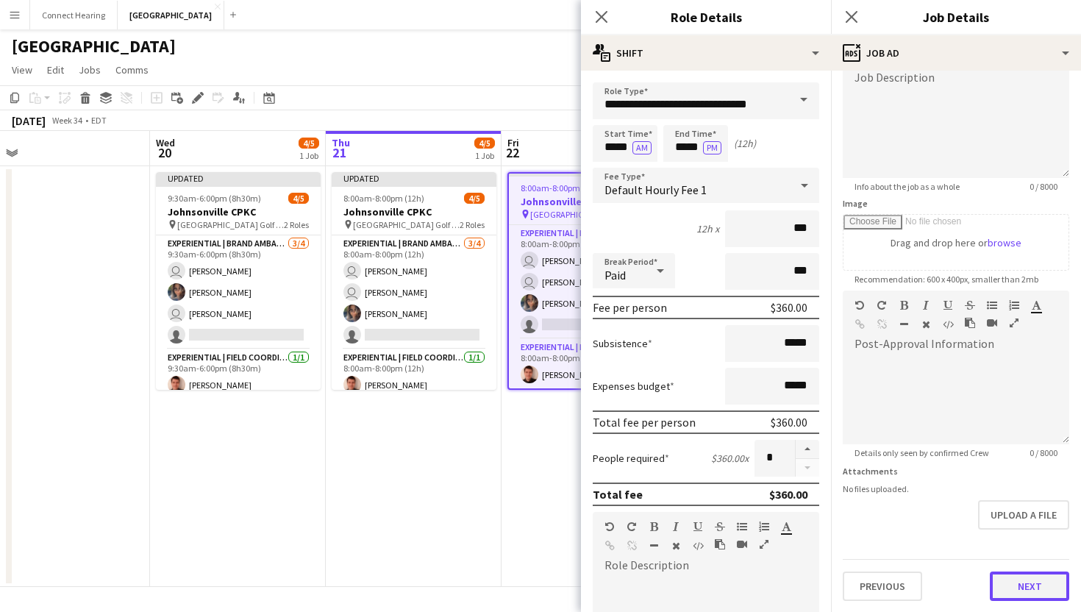
click at [1017, 582] on button "Next" at bounding box center [1029, 586] width 79 height 29
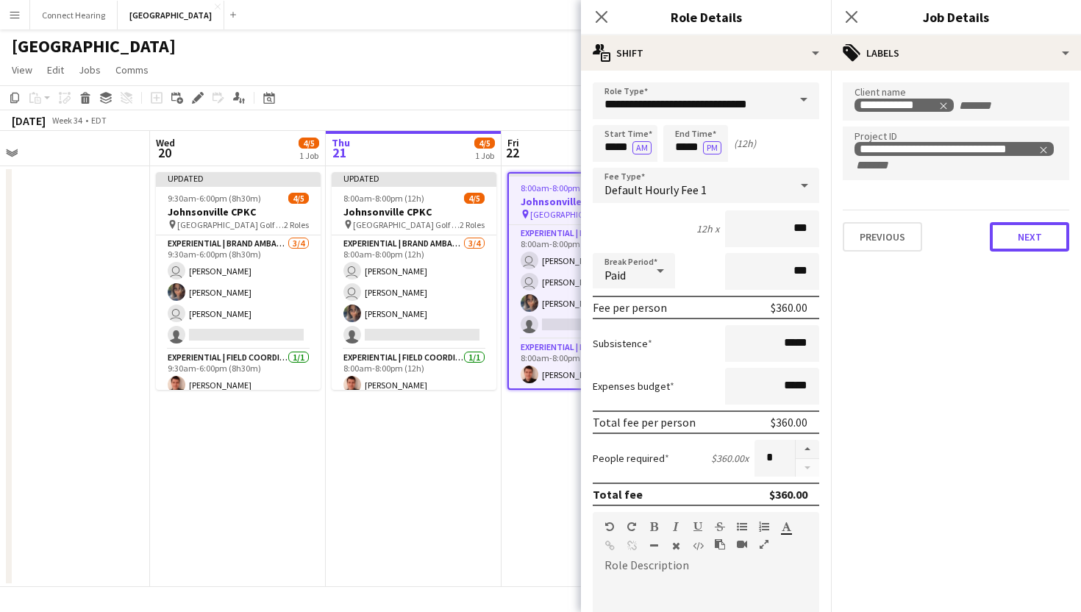
click at [1002, 231] on button "Next" at bounding box center [1029, 236] width 79 height 29
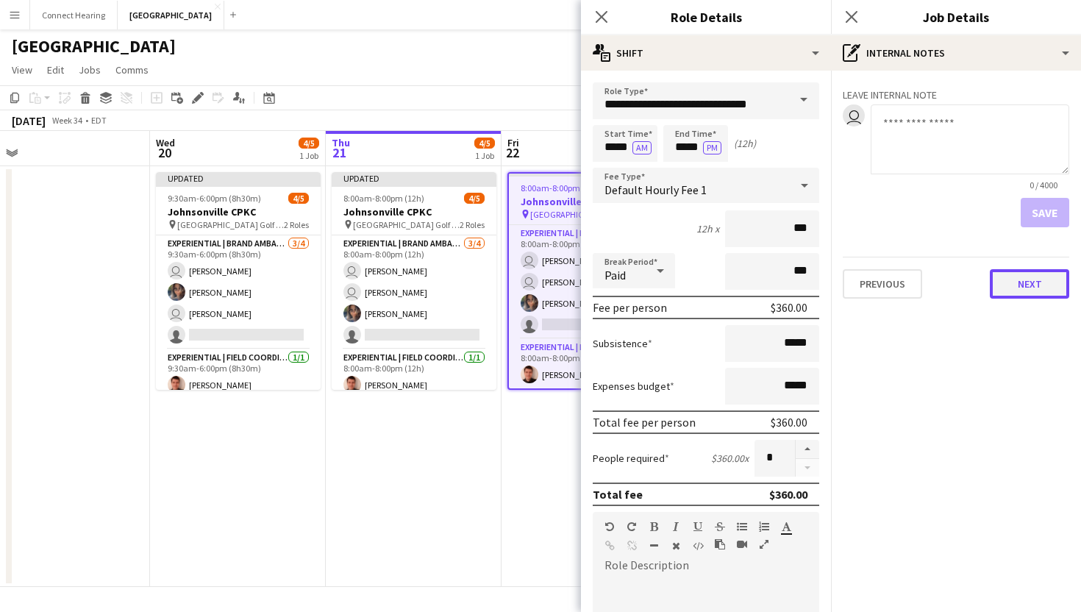
click at [1045, 291] on button "Next" at bounding box center [1029, 283] width 79 height 29
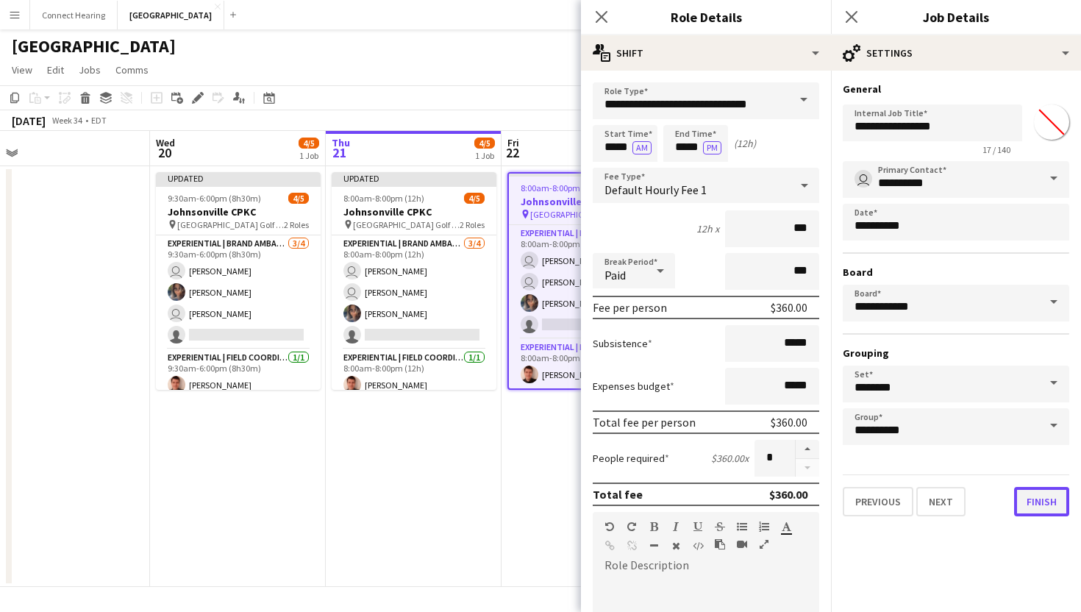
click at [1029, 498] on button "Finish" at bounding box center [1041, 501] width 55 height 29
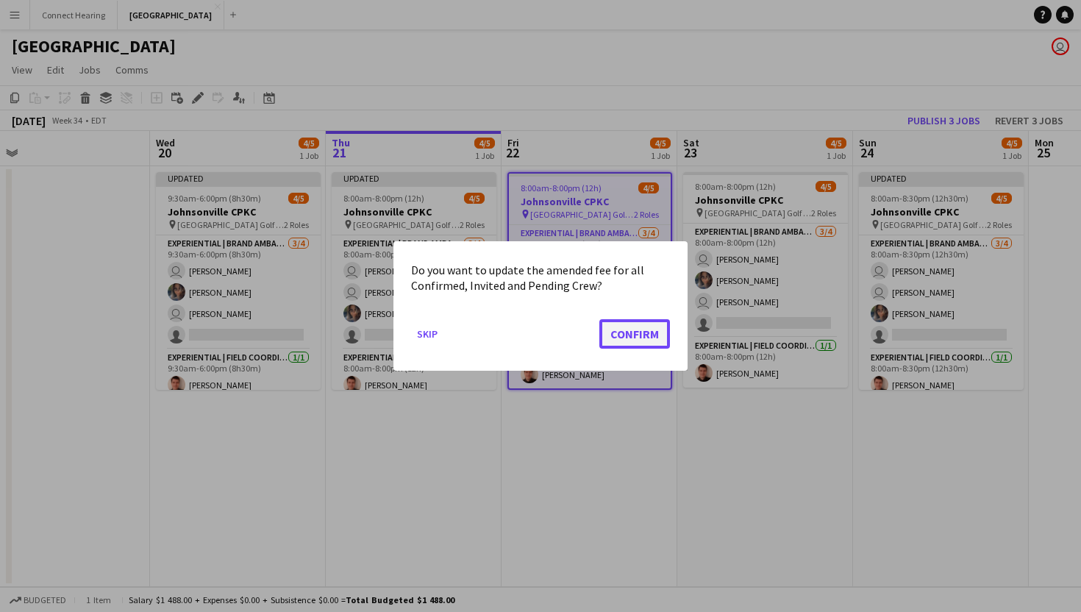
click at [624, 337] on button "Confirm" at bounding box center [635, 333] width 71 height 29
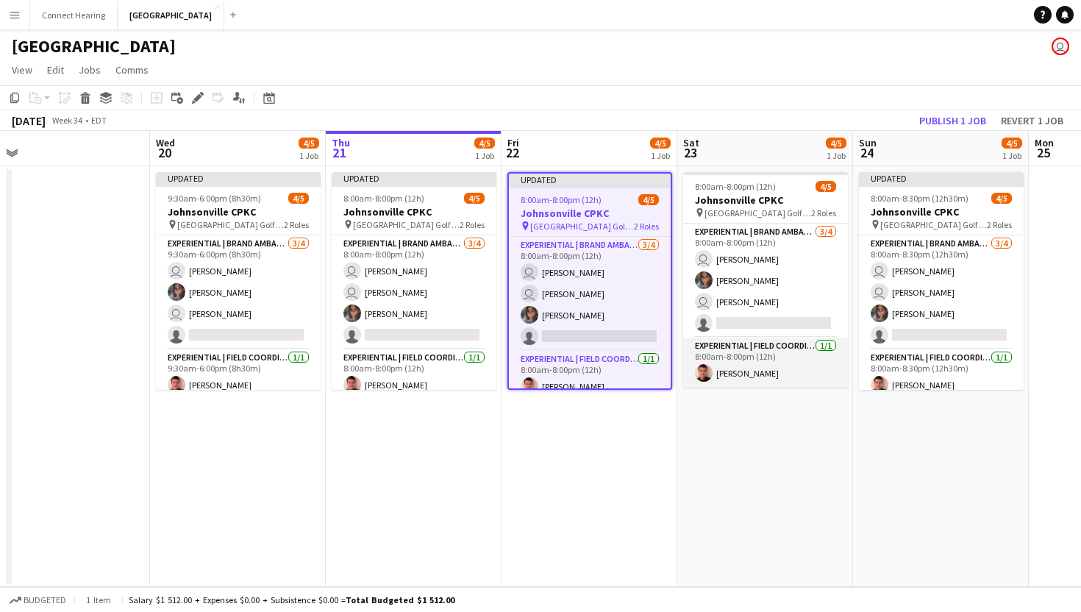
click at [739, 356] on app-card-role "Experiential | Field Coordinator [DATE] 8:00am-8:00pm (12h) [PERSON_NAME]" at bounding box center [765, 363] width 165 height 50
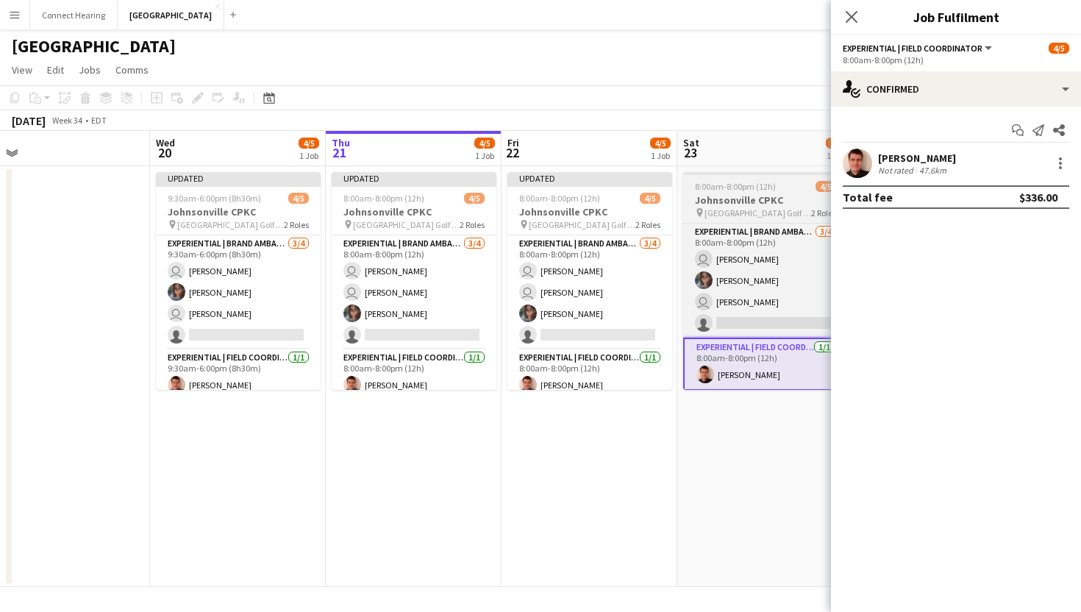
click at [722, 213] on span "[GEOGRAPHIC_DATA] Golf and Country Club" at bounding box center [758, 212] width 107 height 11
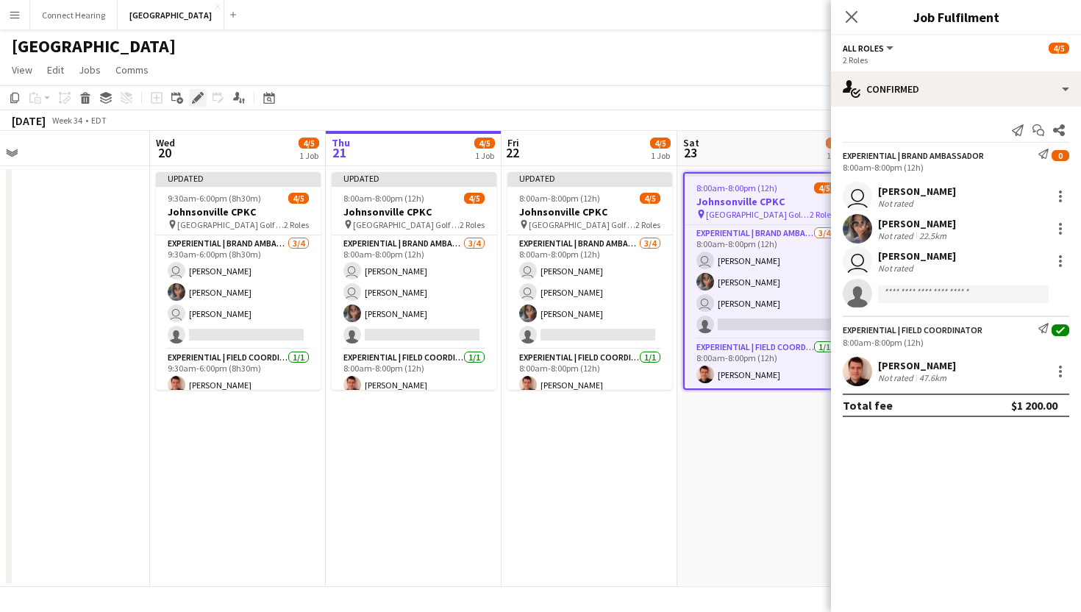
click at [199, 96] on icon at bounding box center [197, 98] width 8 height 8
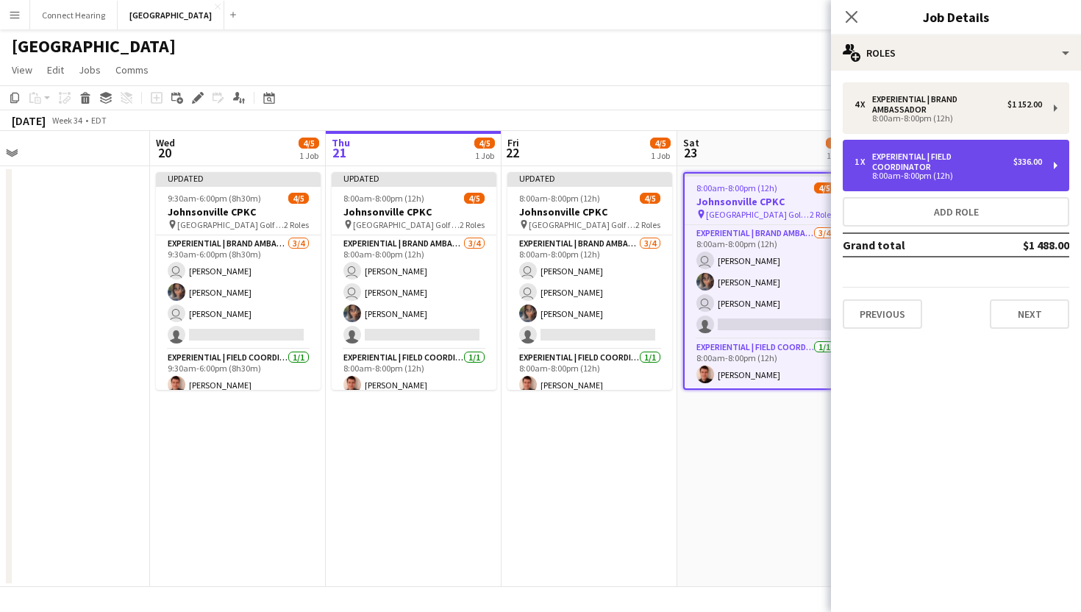
click at [956, 168] on div "Experiential | Field Coordinator" at bounding box center [942, 162] width 141 height 21
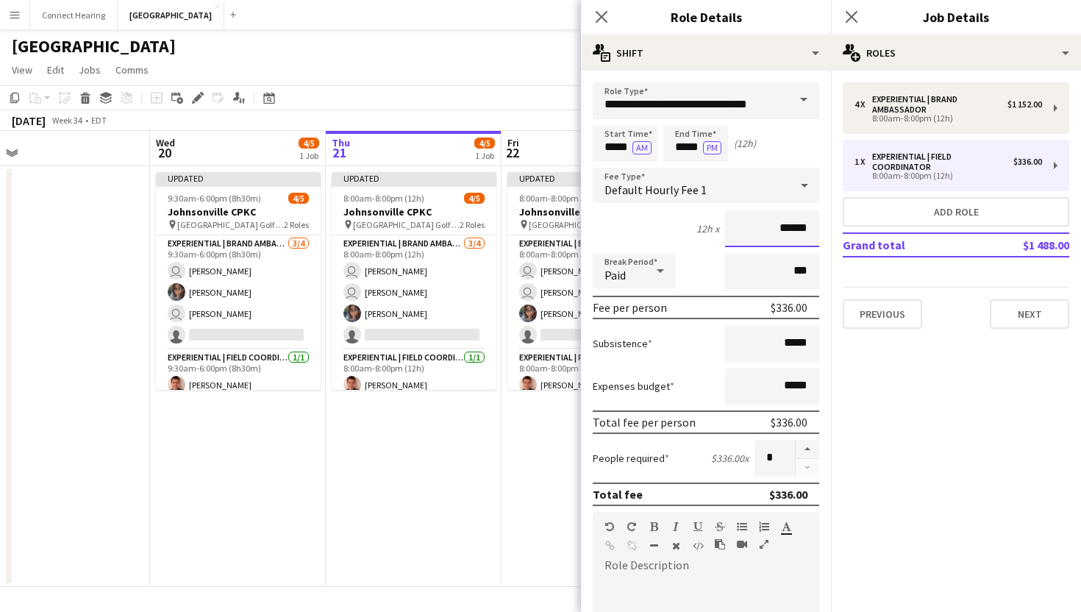
drag, startPoint x: 789, startPoint y: 227, endPoint x: 839, endPoint y: 227, distance: 50.0
click at [836, 227] on body "Menu Boards Boards Boards All jobs Status Workforce Workforce My Workforce Recr…" at bounding box center [540, 306] width 1081 height 612
type input "***"
click at [923, 546] on mat-expansion-panel "pencil3 General details 4 x Experiential | Brand Ambassador $1 152.00 8:00am-8:…" at bounding box center [956, 341] width 250 height 541
click at [1031, 383] on mat-expansion-panel "pencil3 General details 4 x Experiential | Brand Ambassador $1 152.00 8:00am-8:…" at bounding box center [956, 341] width 250 height 541
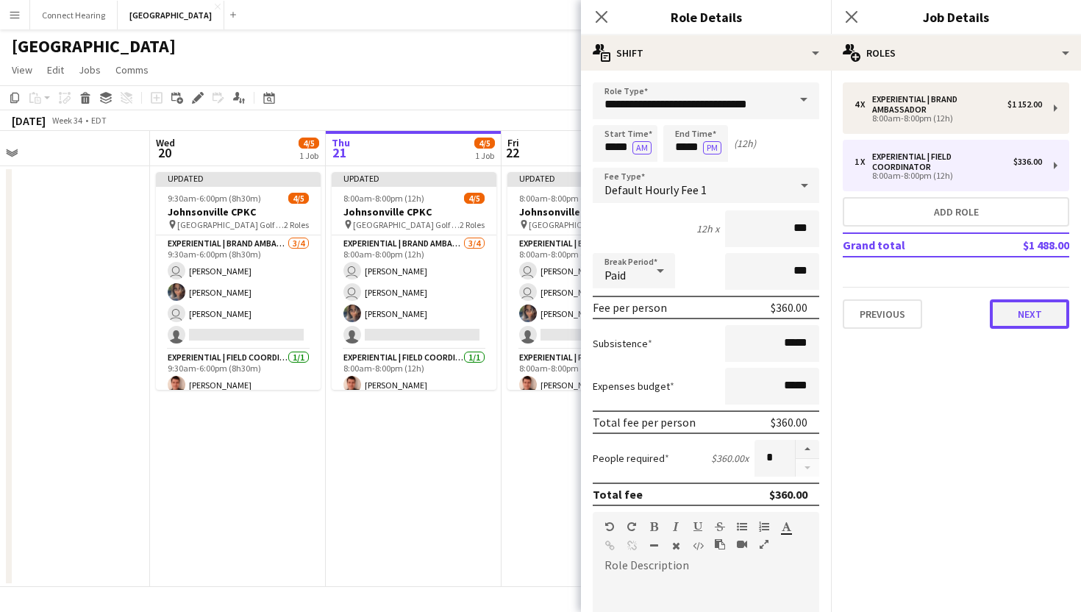
click at [1023, 313] on button "Next" at bounding box center [1029, 313] width 79 height 29
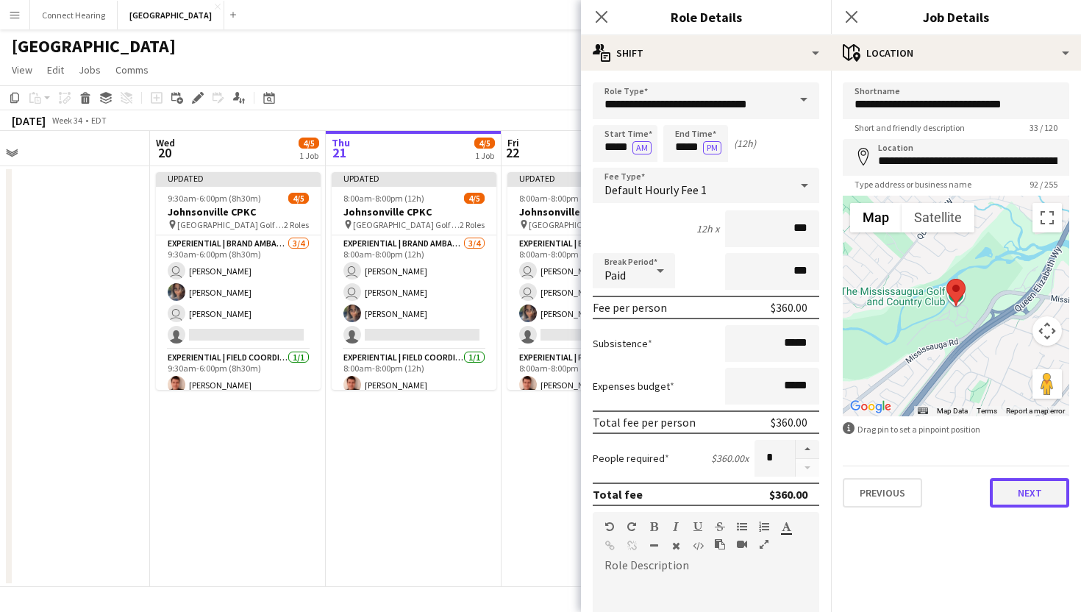
click at [1025, 494] on button "Next" at bounding box center [1029, 492] width 79 height 29
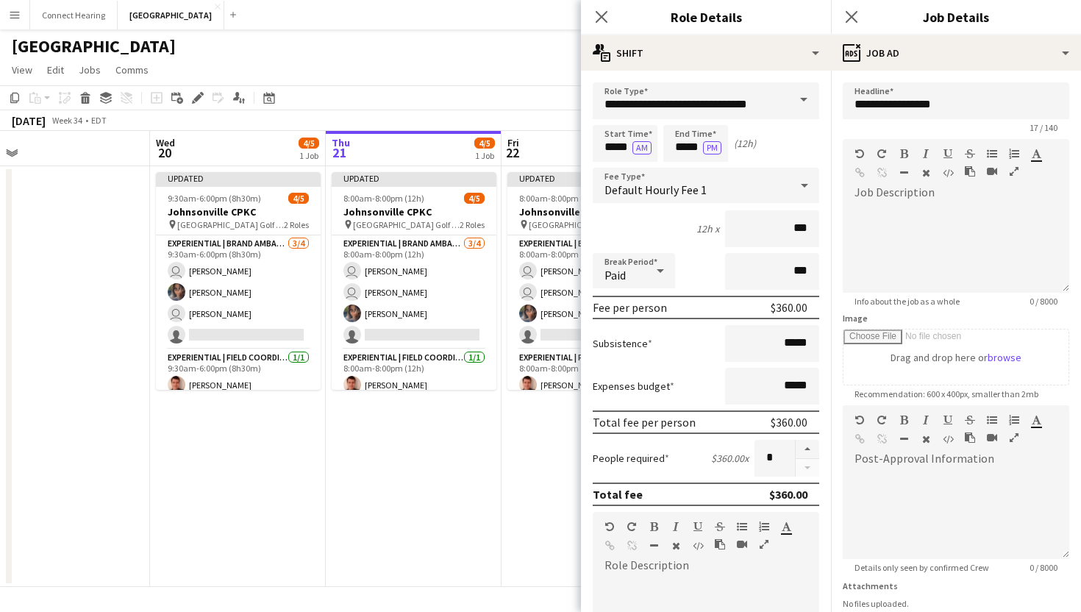
scroll to position [115, 0]
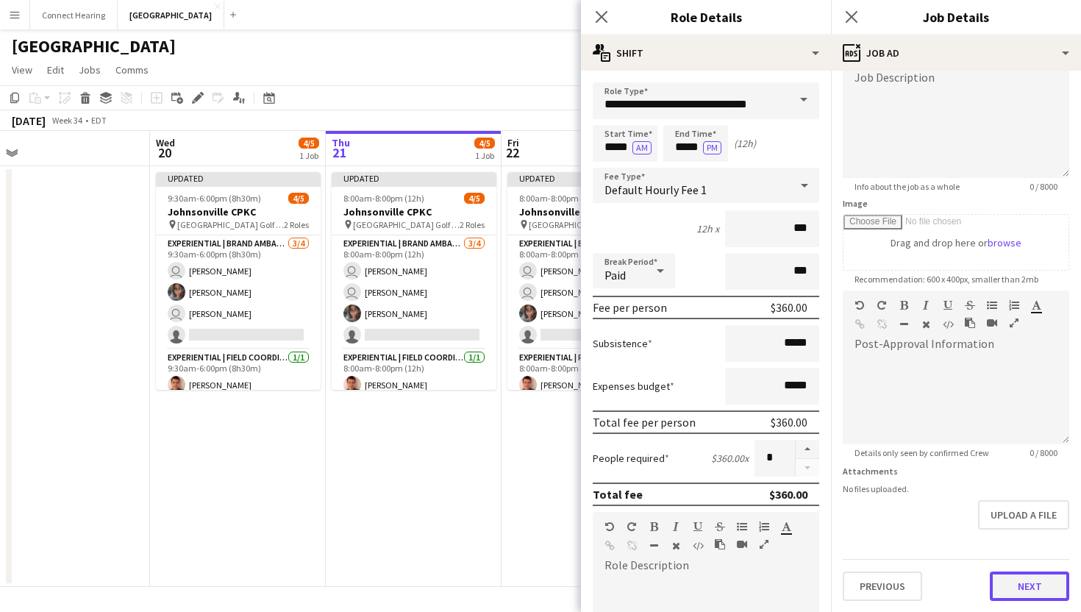
click at [1018, 577] on button "Next" at bounding box center [1029, 586] width 79 height 29
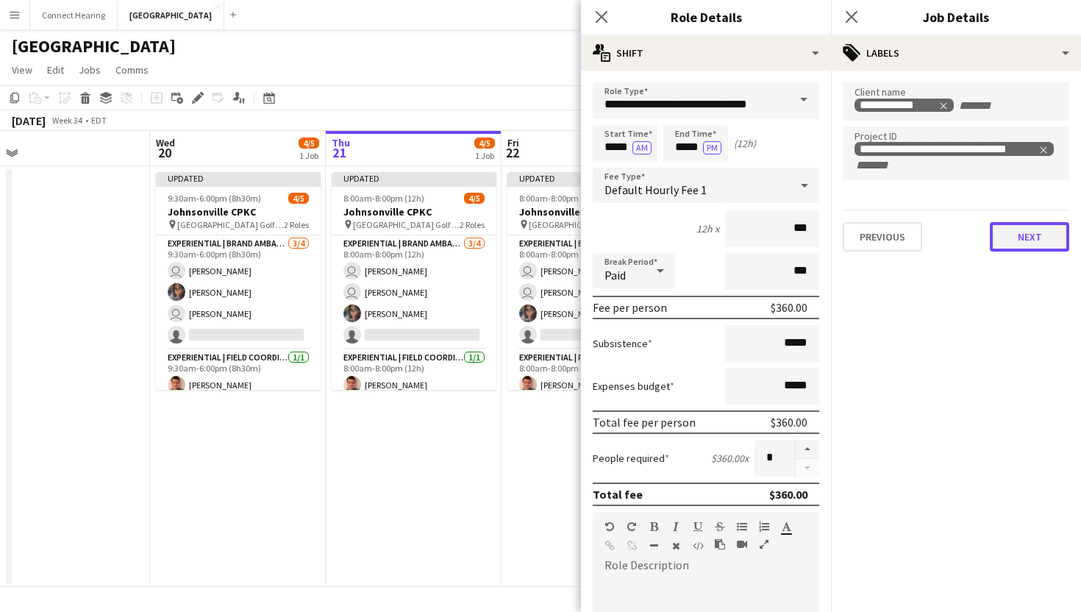
click at [1022, 246] on button "Next" at bounding box center [1029, 236] width 79 height 29
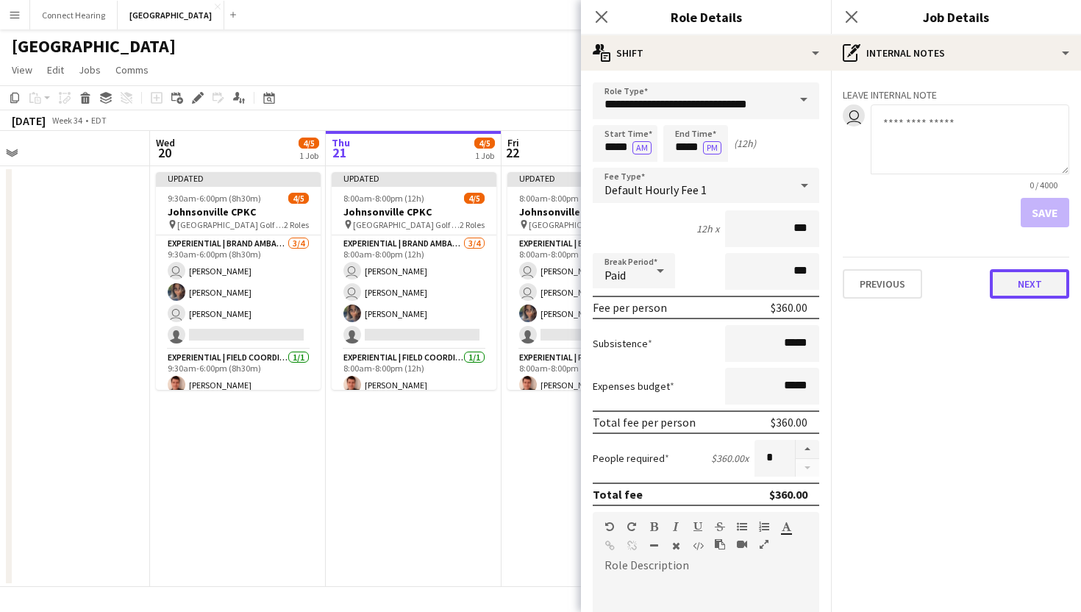
click at [1034, 284] on button "Next" at bounding box center [1029, 283] width 79 height 29
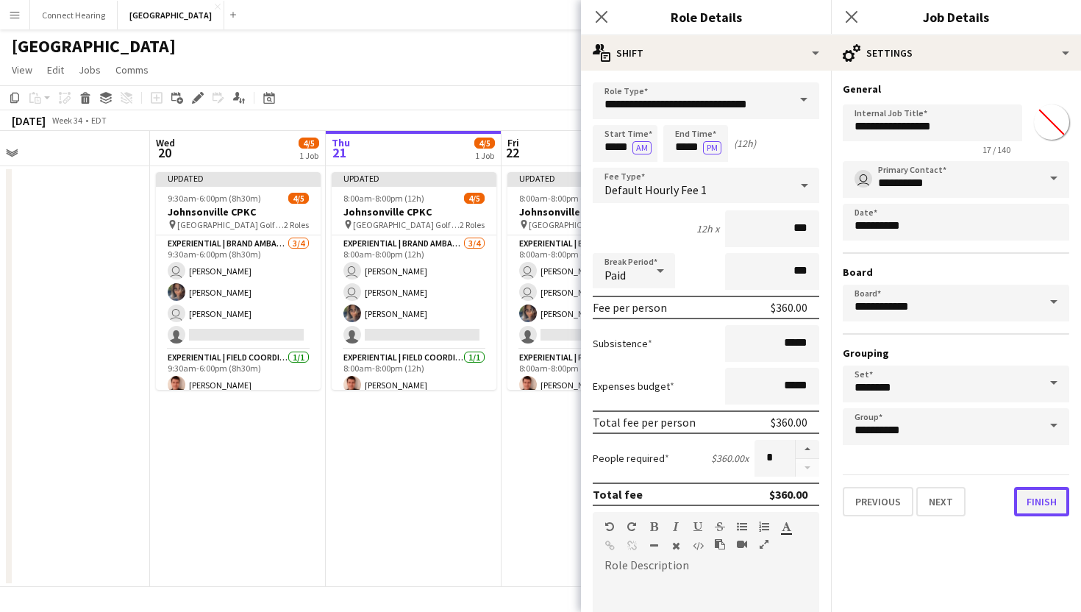
click at [1026, 511] on button "Finish" at bounding box center [1041, 501] width 55 height 29
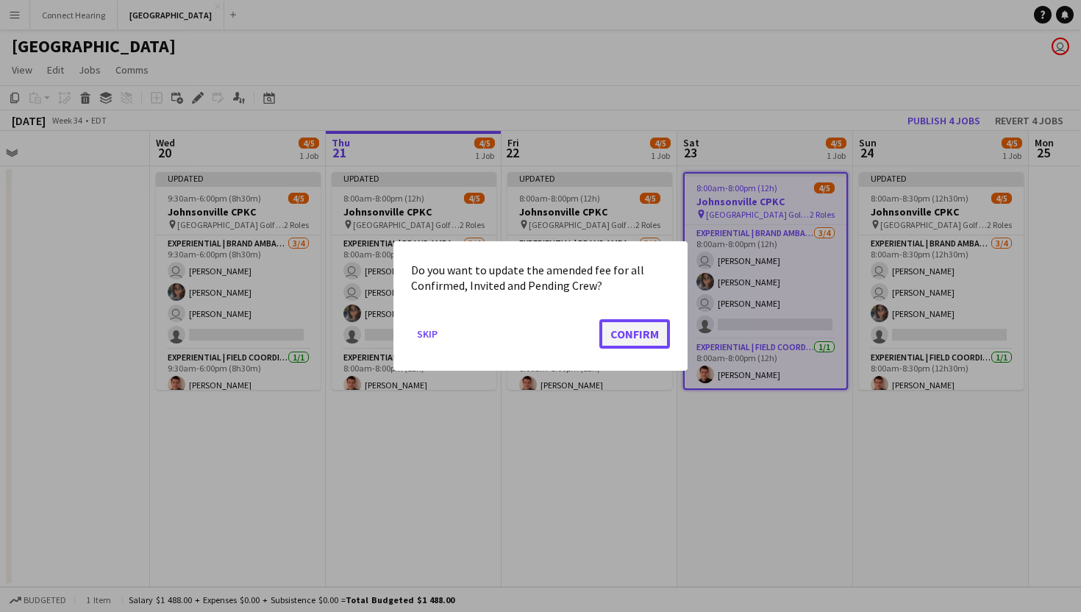
click at [629, 332] on button "Confirm" at bounding box center [635, 333] width 71 height 29
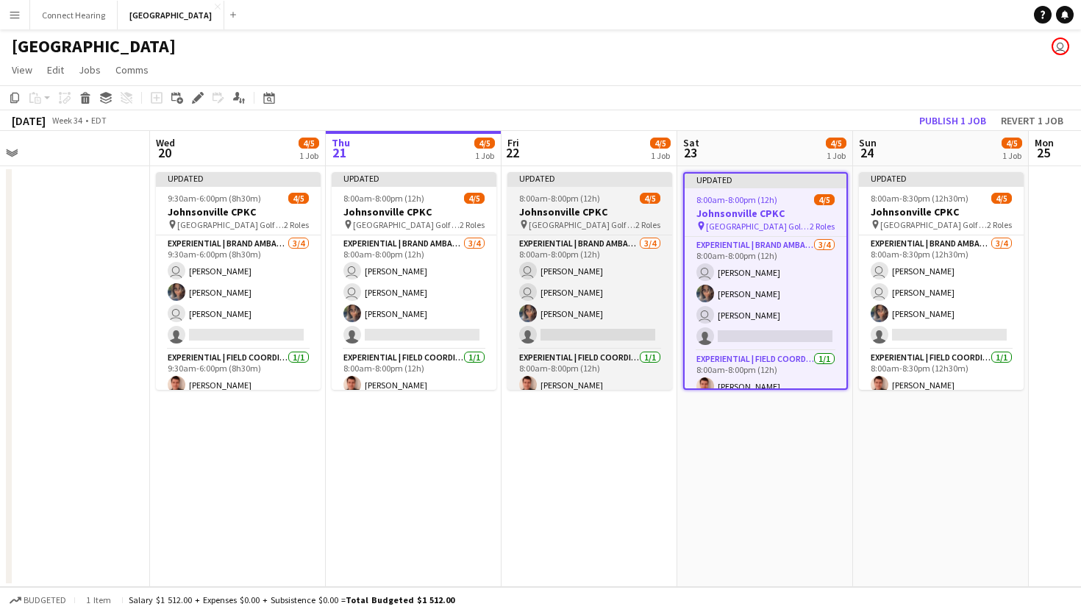
click at [604, 194] on div "8:00am-8:00pm (12h) 4/5" at bounding box center [590, 198] width 165 height 11
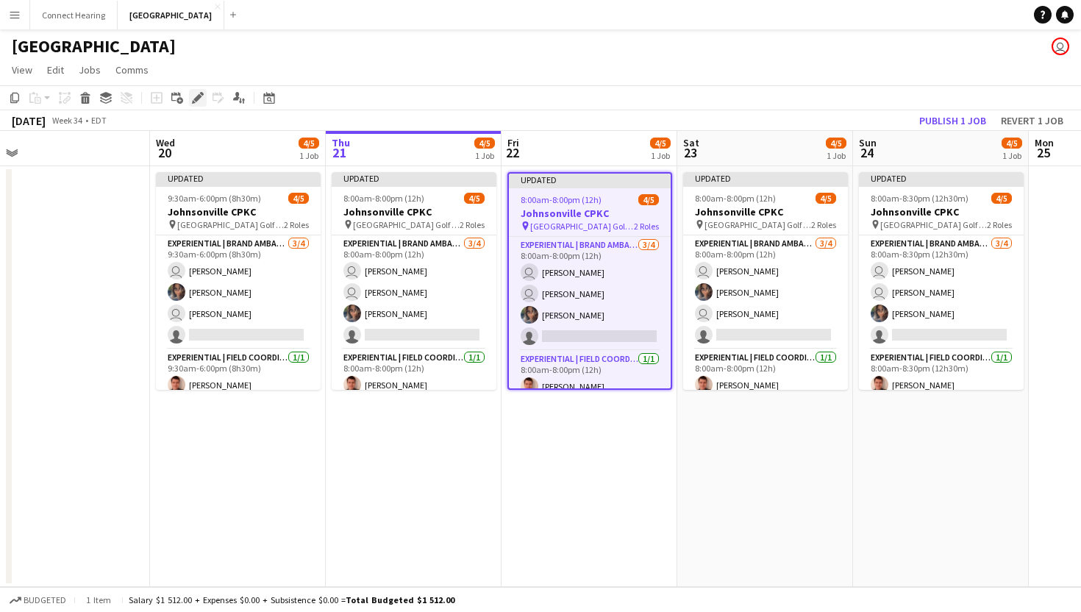
click at [191, 92] on div "Edit" at bounding box center [198, 98] width 18 height 18
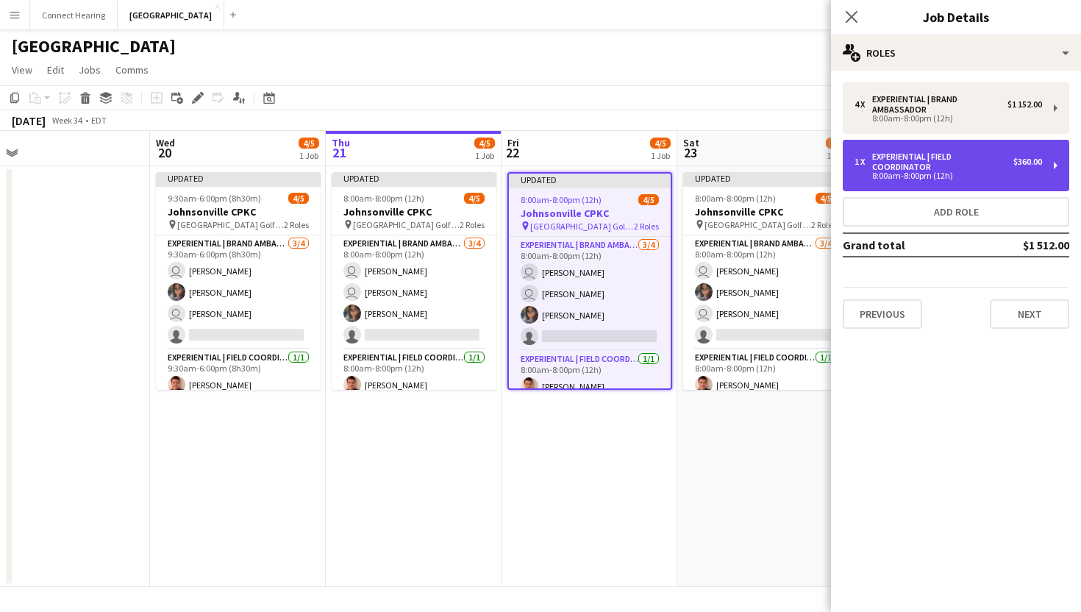
click at [1008, 188] on div "1 x Experiential | Field Coordinator $360.00 8:00am-8:00pm (12h)" at bounding box center [956, 165] width 227 height 51
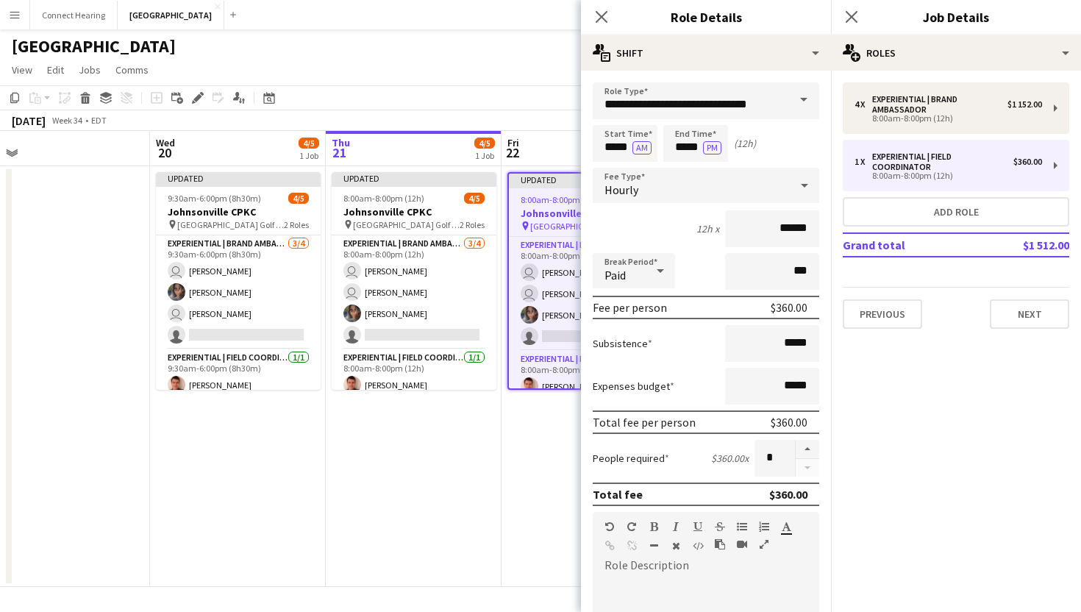
click at [477, 513] on app-date-cell "Updated 8:00am-8:00pm (12h) 4/5 Johnsonville CPKC pin Mississauga Golf and Coun…" at bounding box center [414, 376] width 176 height 421
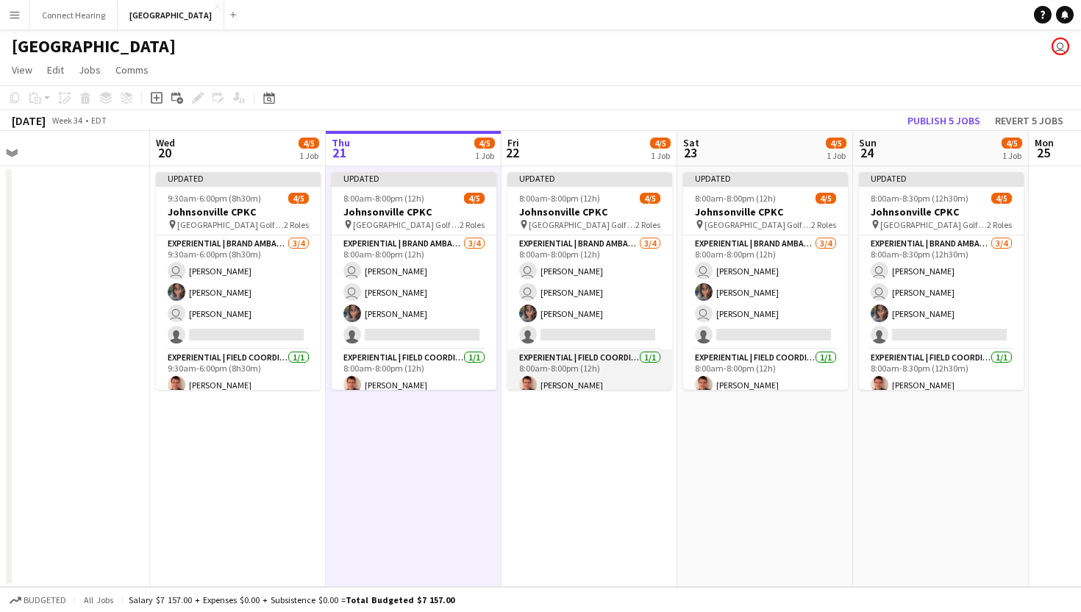
click at [608, 360] on app-card-role "Experiential | Field Coordinator [DATE] 8:00am-8:00pm (12h) [PERSON_NAME]" at bounding box center [590, 374] width 165 height 50
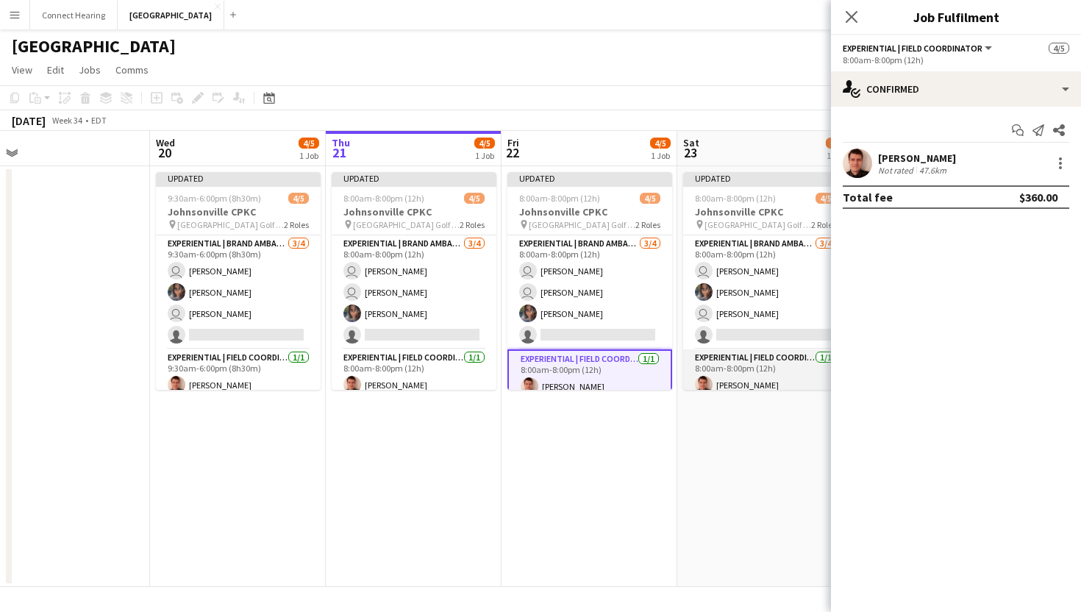
click at [734, 368] on app-card-role "Experiential | Field Coordinator [DATE] 8:00am-8:00pm (12h) [PERSON_NAME]" at bounding box center [765, 374] width 165 height 50
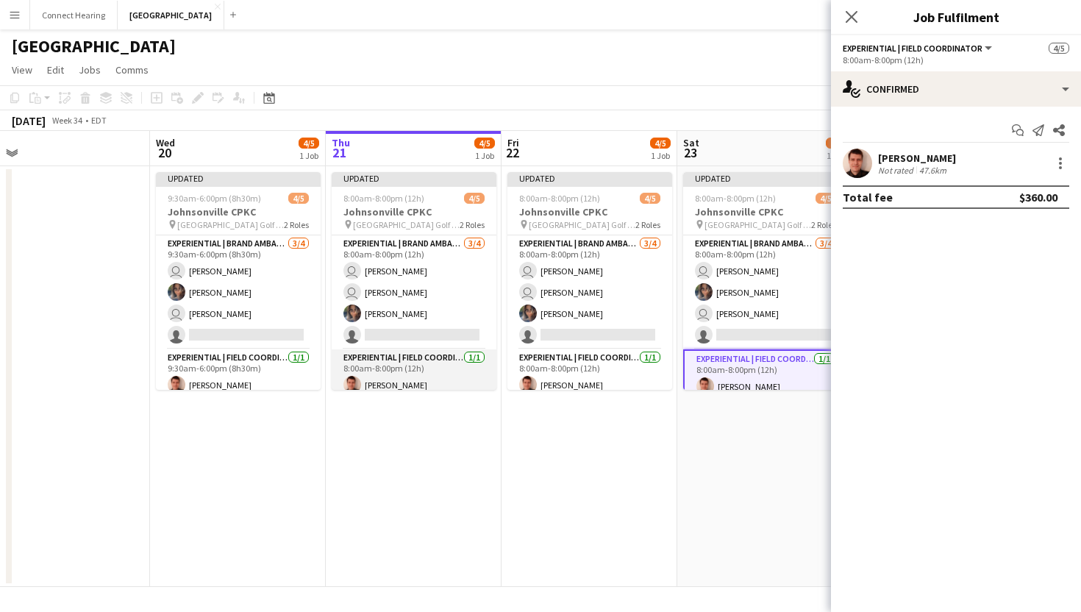
click at [439, 358] on app-card-role "Experiential | Field Coordinator [DATE] 8:00am-8:00pm (12h) [PERSON_NAME]" at bounding box center [414, 374] width 165 height 50
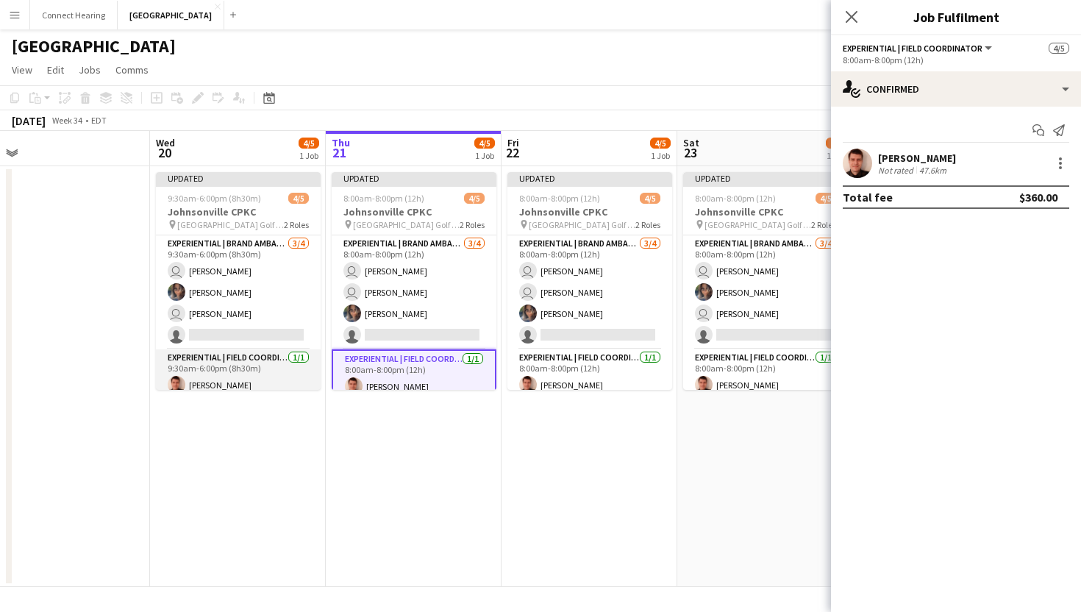
click at [238, 379] on app-card-role "Experiential | Field Coordinator [DATE] 9:30am-6:00pm (8h30m) [PERSON_NAME]" at bounding box center [238, 374] width 165 height 50
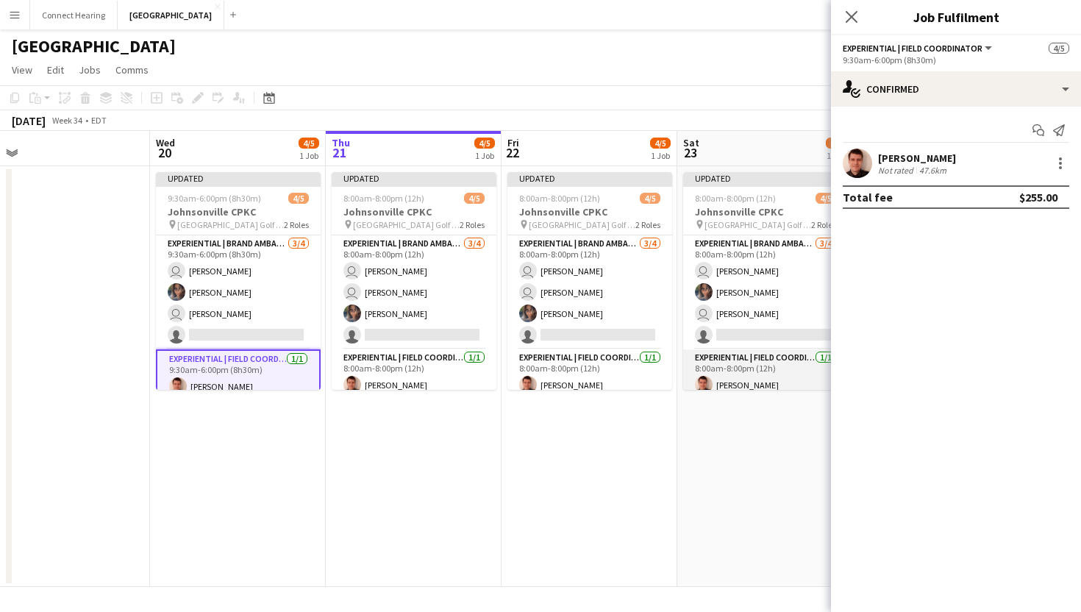
scroll to position [0, 554]
click at [777, 372] on app-card-role "Experiential | Field Coordinator [DATE] 8:00am-8:00pm (12h) [PERSON_NAME]" at bounding box center [765, 374] width 165 height 50
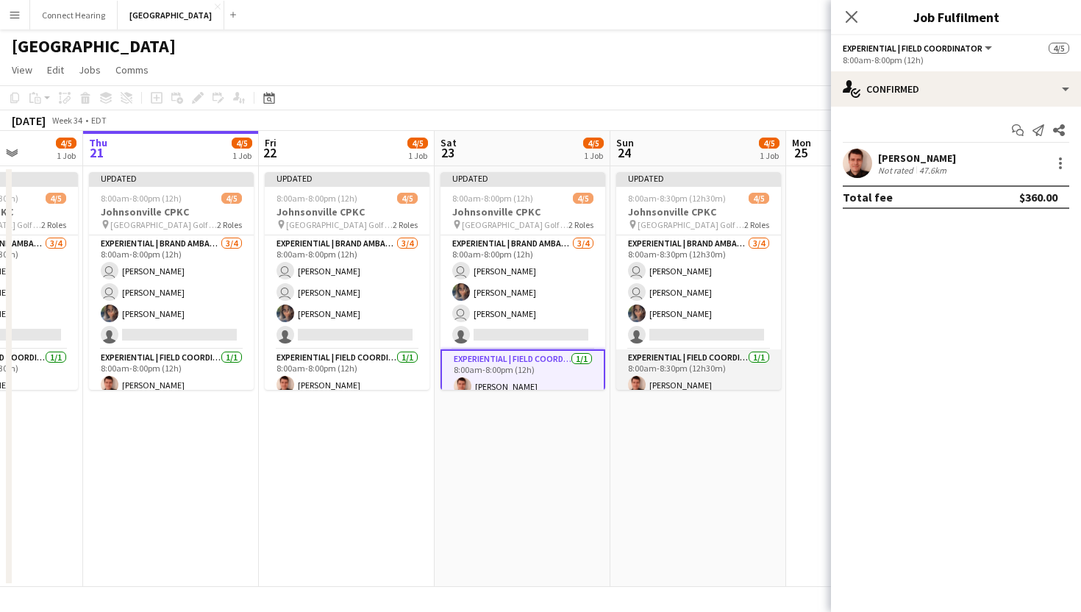
click at [715, 369] on app-card-role "Experiential | Field Coordinator [DATE] 8:00am-8:30pm (12h30m) [PERSON_NAME]" at bounding box center [698, 374] width 165 height 50
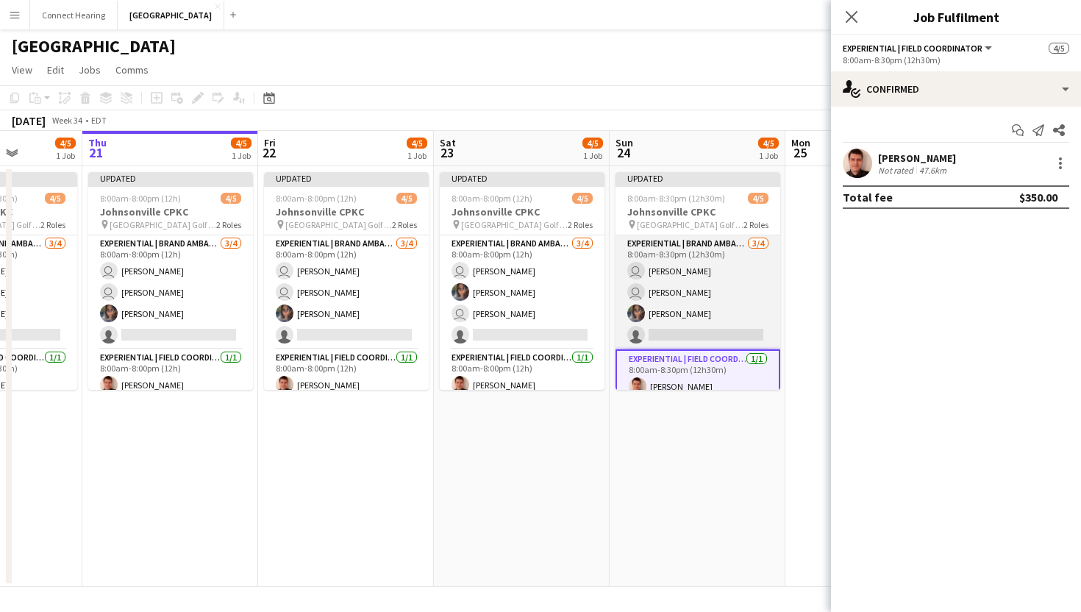
click at [690, 265] on app-card-role "Experiential | Brand Ambassador [DATE] 8:00am-8:30pm (12h30m) user [PERSON_NAME…" at bounding box center [698, 292] width 165 height 114
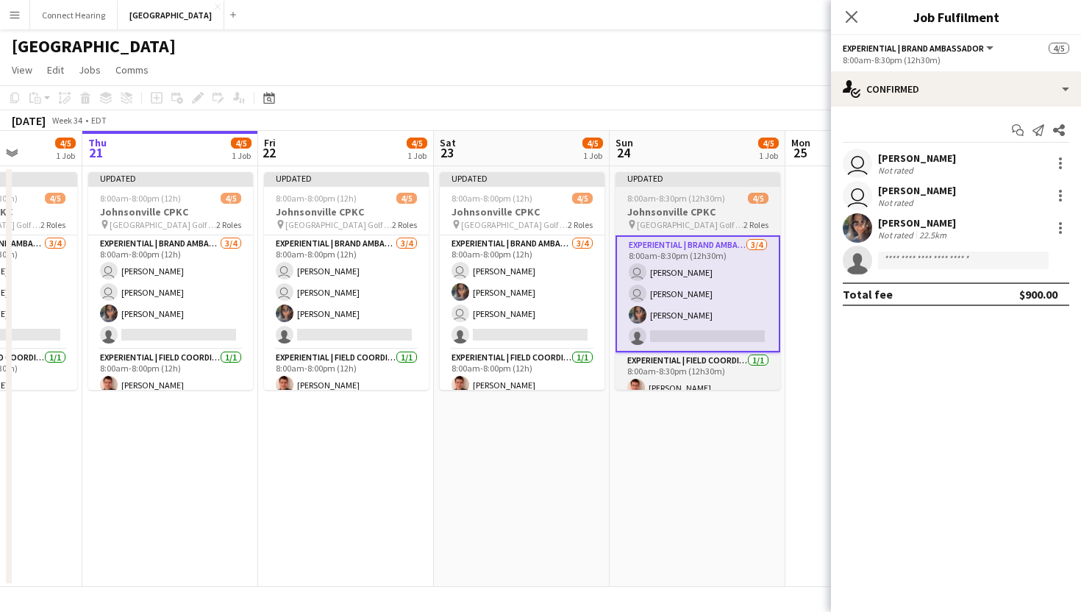
click at [697, 193] on span "8:00am-8:30pm (12h30m)" at bounding box center [677, 198] width 98 height 11
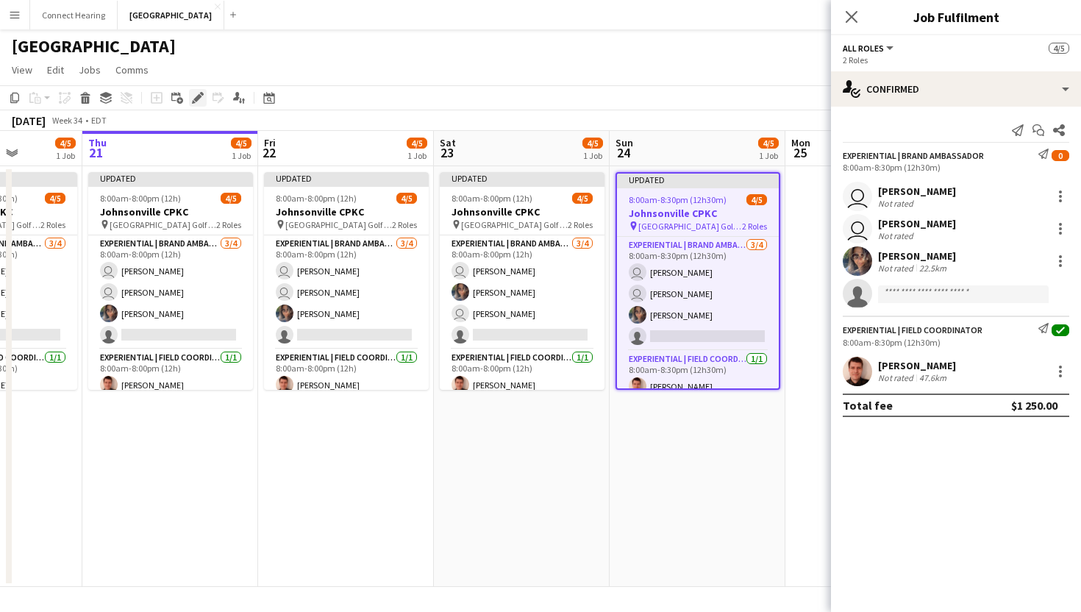
click at [193, 102] on icon at bounding box center [194, 102] width 4 height 4
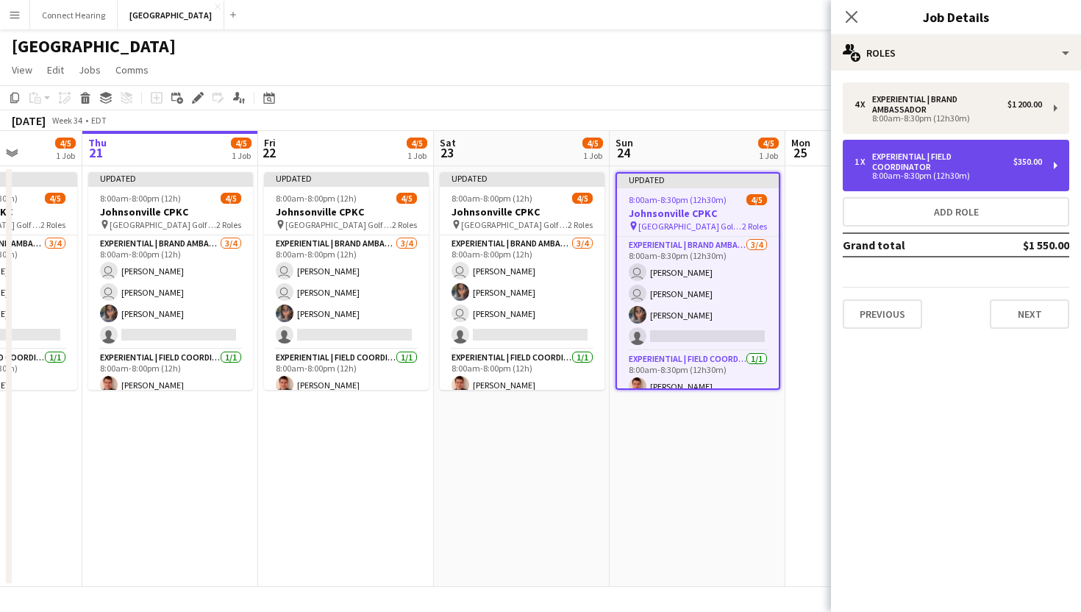
click at [976, 169] on div "Experiential | Field Coordinator" at bounding box center [942, 162] width 141 height 21
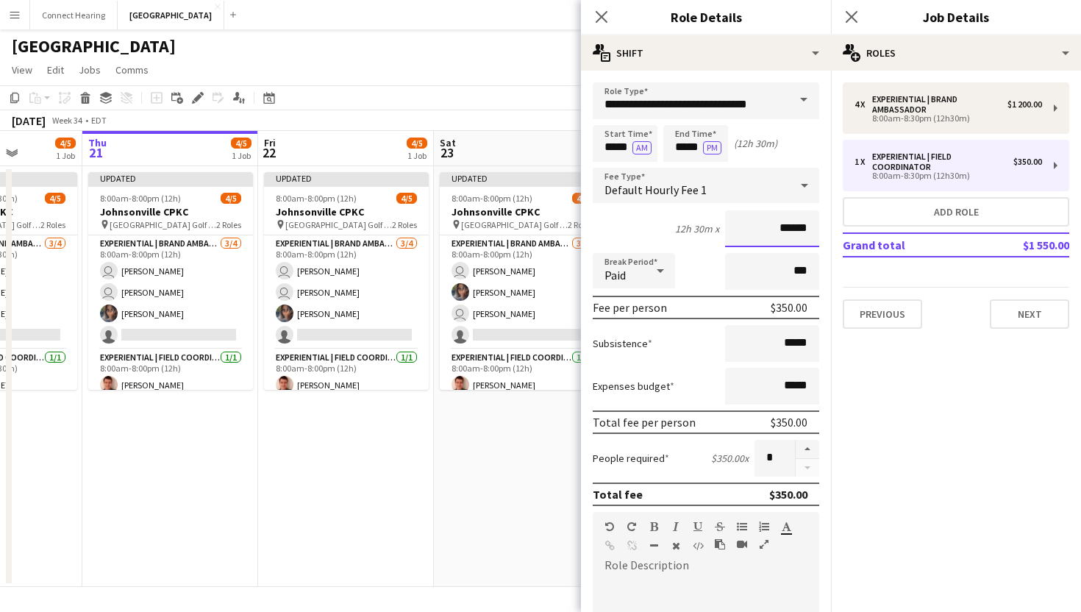
drag, startPoint x: 783, startPoint y: 226, endPoint x: 834, endPoint y: 230, distance: 51.6
click at [834, 230] on body "Menu Boards Boards Boards All jobs Status Workforce Workforce My Workforce Recr…" at bounding box center [540, 306] width 1081 height 612
type input "***"
click at [945, 407] on mat-expansion-panel "pencil3 General details 4 x Experiential | Brand Ambassador $1 200.00 8:00am-8:…" at bounding box center [956, 341] width 250 height 541
click at [1045, 317] on button "Next" at bounding box center [1029, 313] width 79 height 29
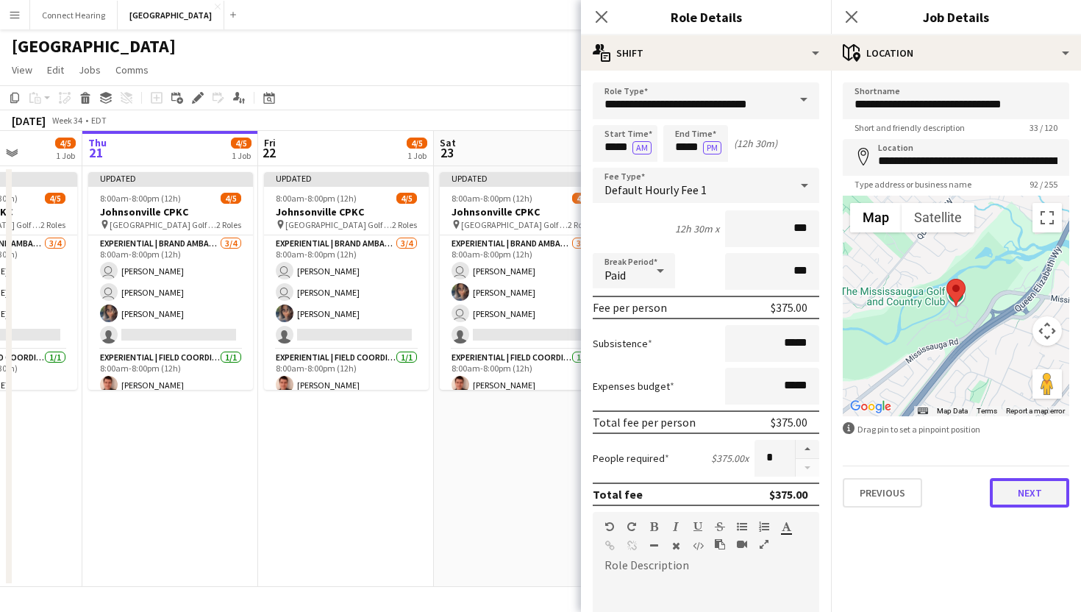
click at [1026, 497] on button "Next" at bounding box center [1029, 492] width 79 height 29
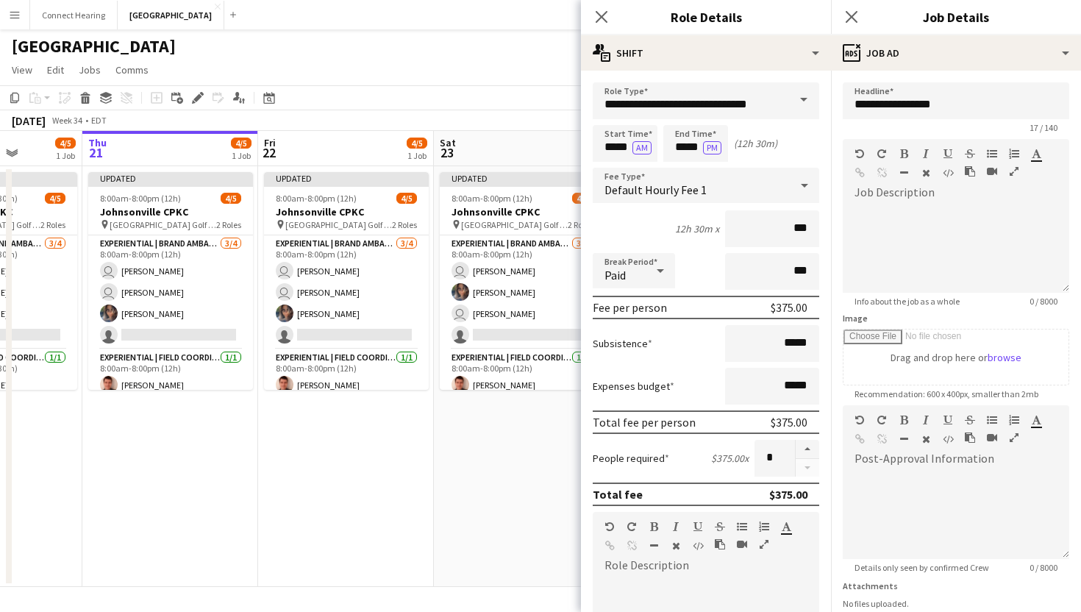
scroll to position [115, 0]
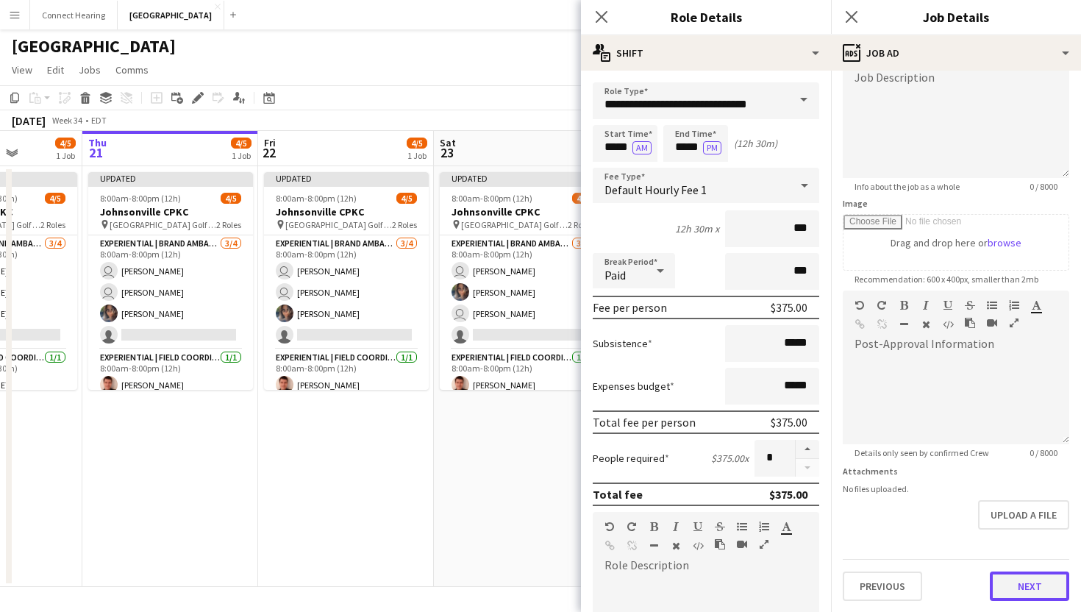
click at [1035, 586] on button "Next" at bounding box center [1029, 586] width 79 height 29
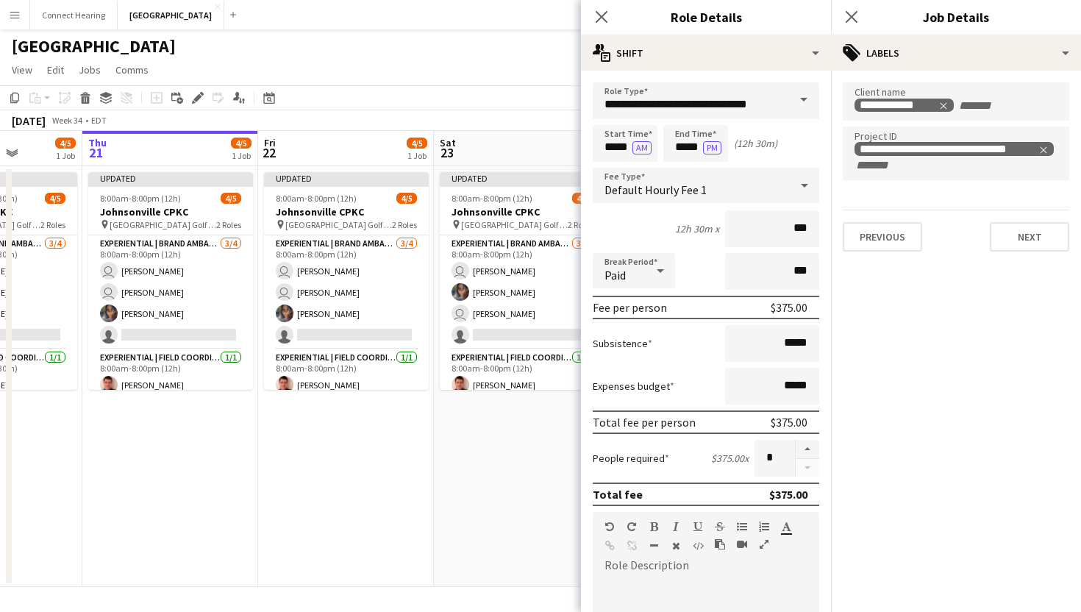
scroll to position [0, 0]
click at [1045, 234] on button "Next" at bounding box center [1029, 236] width 79 height 29
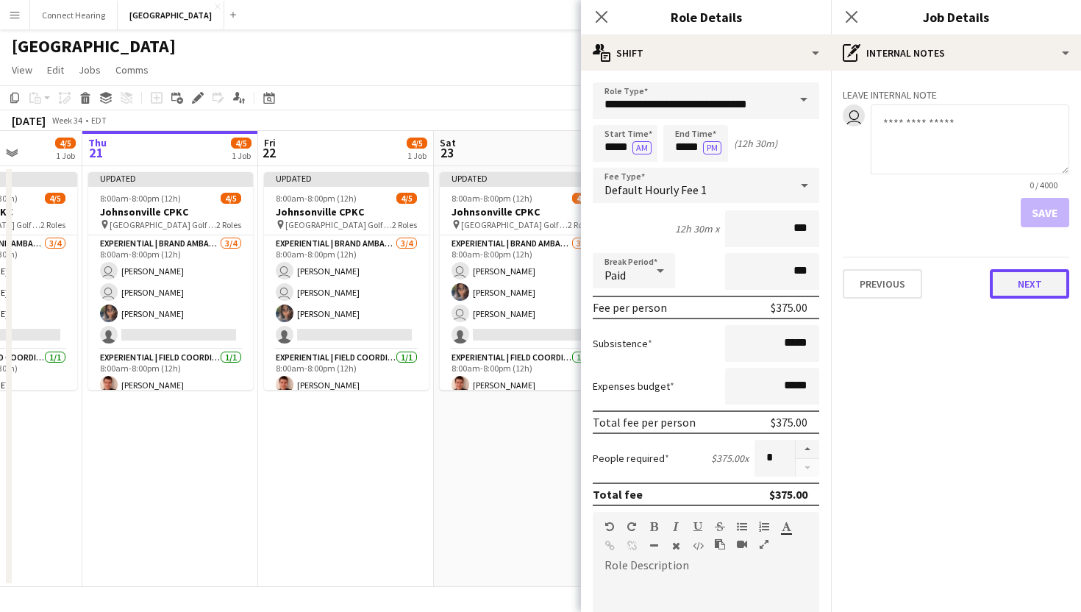
click at [1037, 280] on button "Next" at bounding box center [1029, 283] width 79 height 29
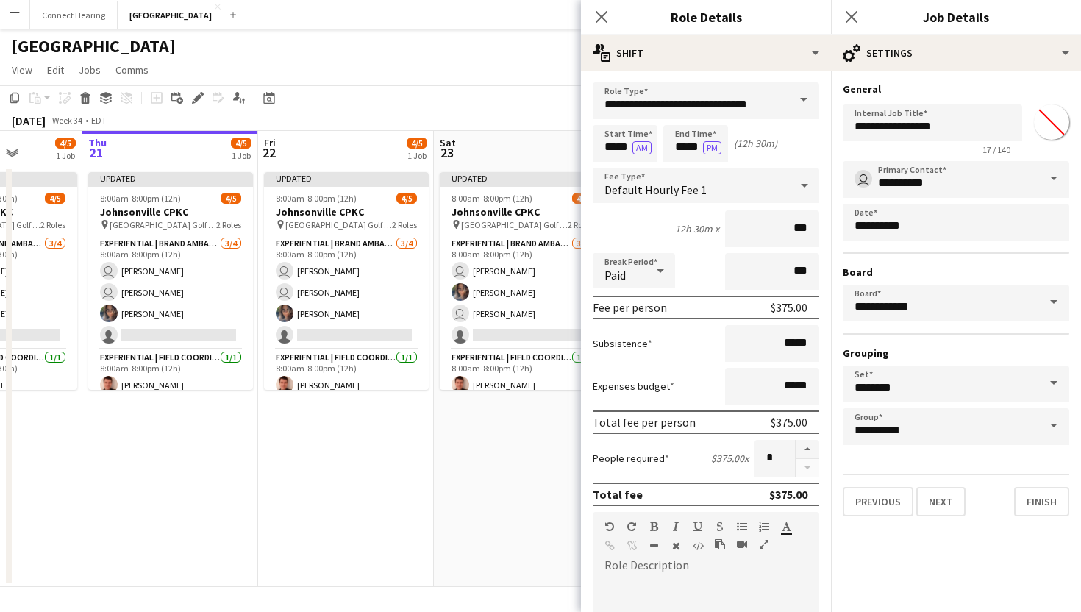
click at [1045, 530] on mat-expansion-panel "**********" at bounding box center [956, 341] width 250 height 541
click at [1045, 509] on button "Finish" at bounding box center [1041, 501] width 55 height 29
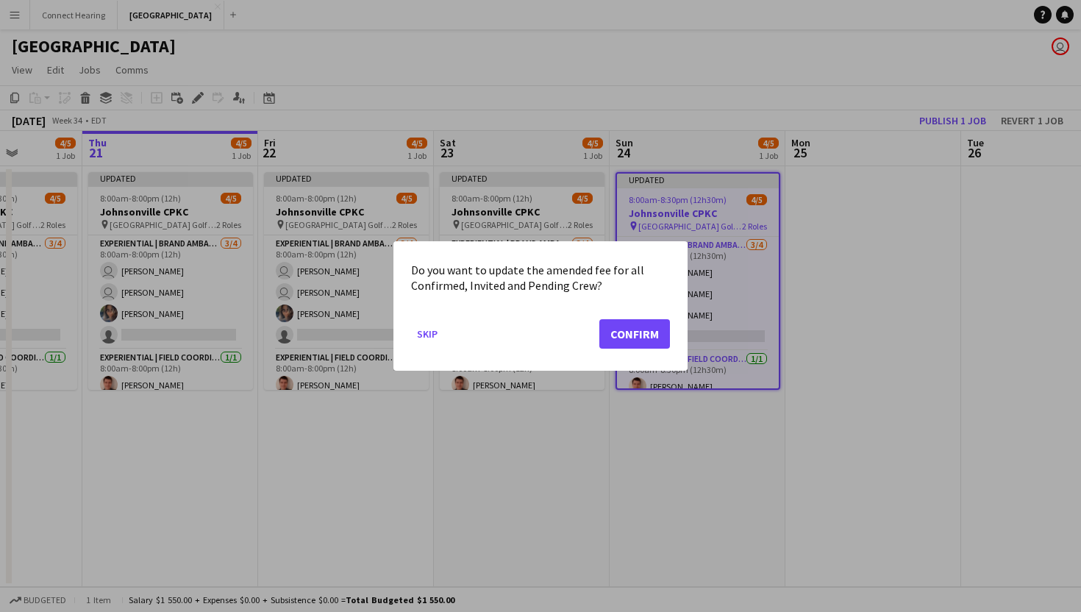
click at [658, 348] on mat-dialog-actions "Skip Confirm" at bounding box center [540, 339] width 259 height 63
click at [640, 325] on button "Confirm" at bounding box center [635, 333] width 71 height 29
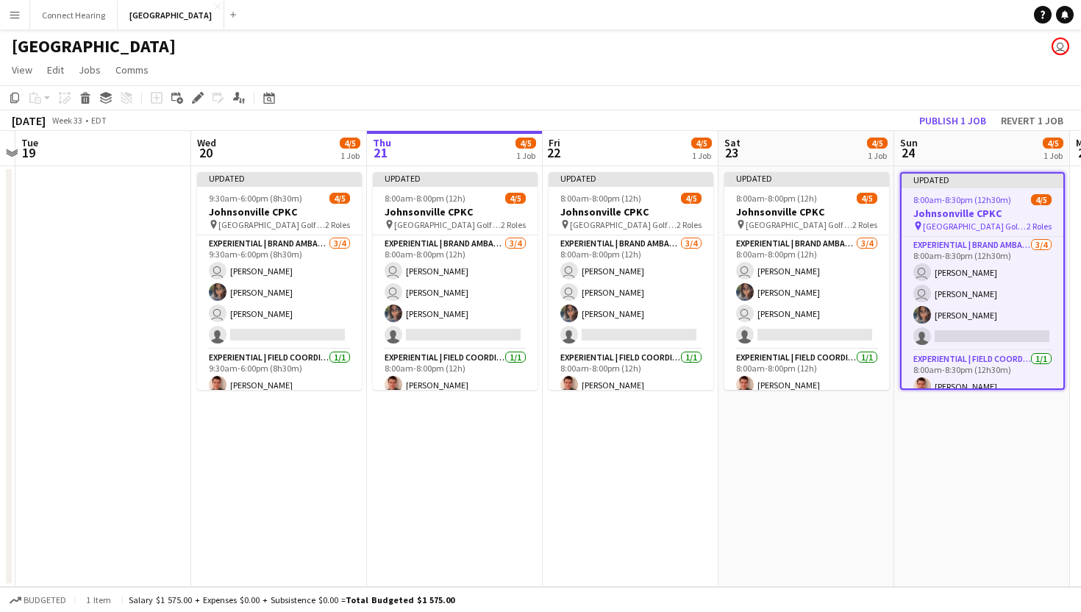
scroll to position [0, 733]
